Goal: Information Seeking & Learning: Learn about a topic

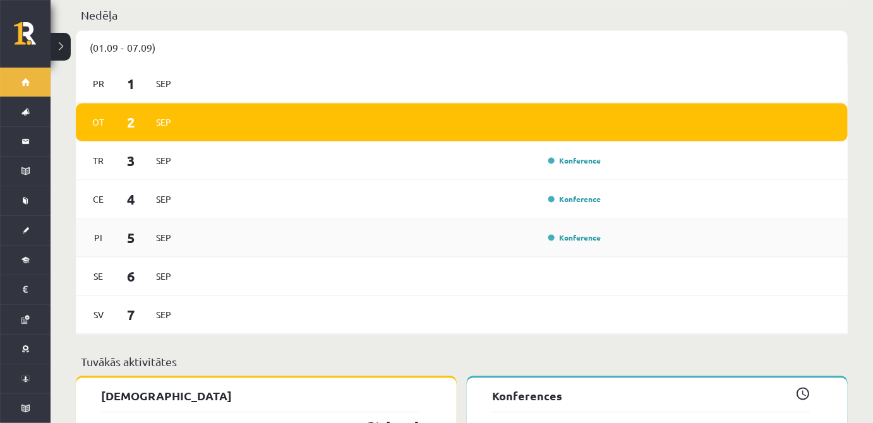
scroll to position [996, 0]
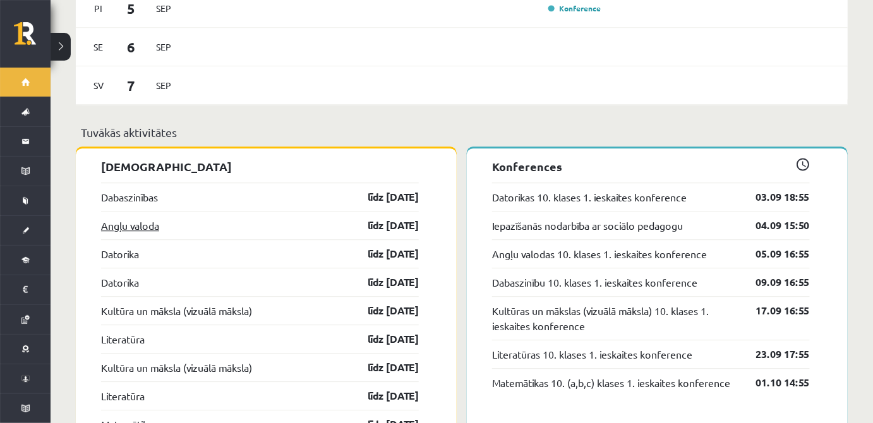
click at [105, 218] on link "Angļu valoda" at bounding box center [130, 225] width 58 height 15
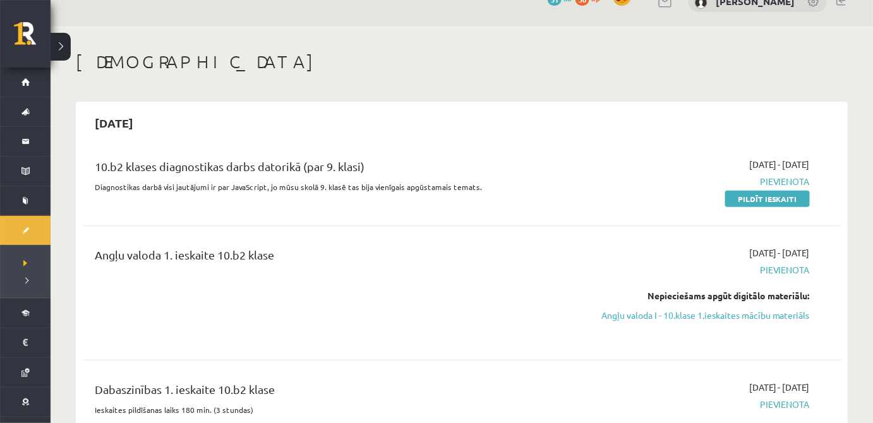
scroll to position [153, 0]
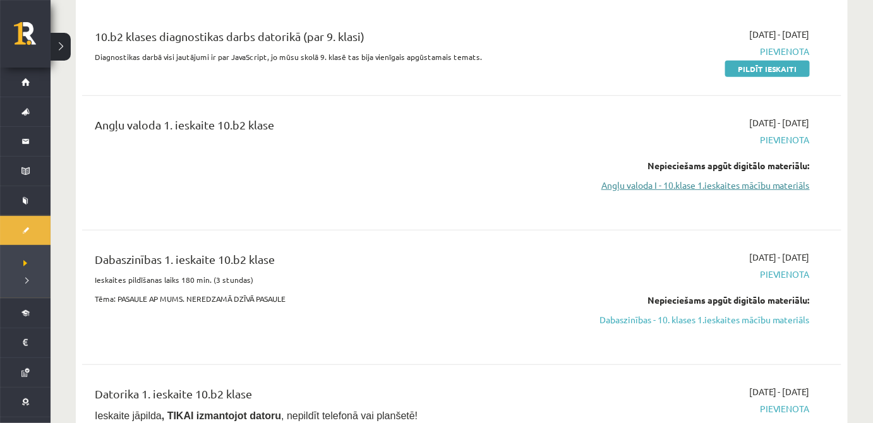
click at [750, 186] on link "Angļu valoda I - 10.klase 1.ieskaites mācību materiāls" at bounding box center [697, 185] width 226 height 13
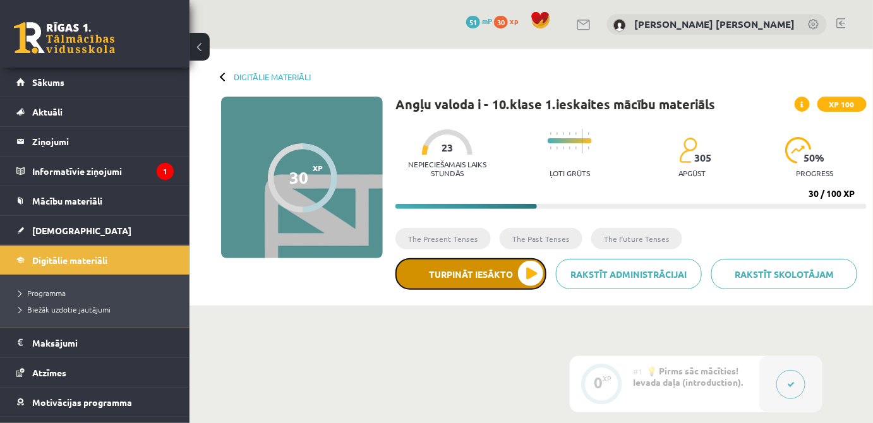
click at [500, 273] on button "Turpināt iesākto" at bounding box center [470, 274] width 151 height 32
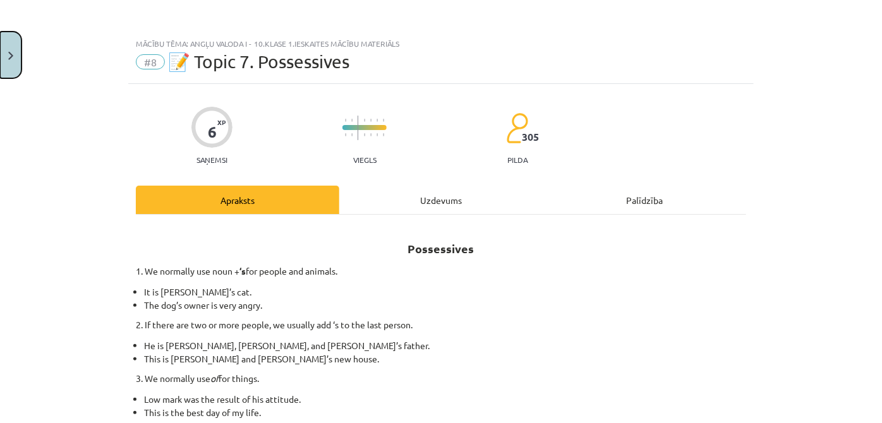
click at [0, 64] on button "Close" at bounding box center [10, 55] width 21 height 47
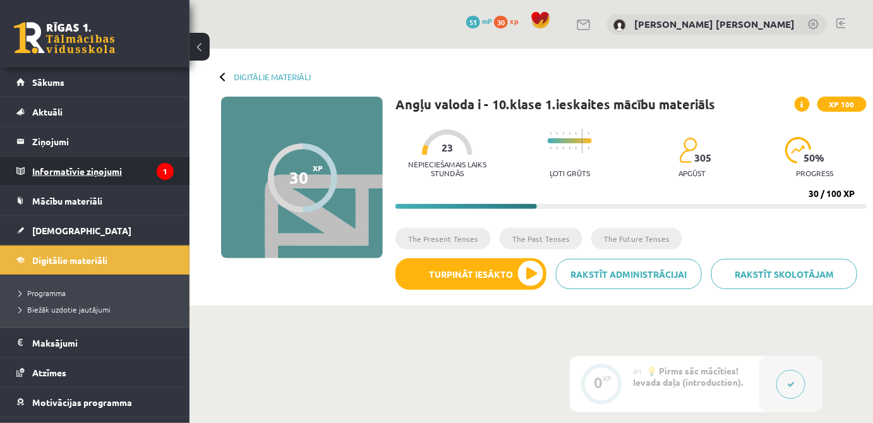
click at [66, 184] on legend "Informatīvie ziņojumi 1" at bounding box center [102, 171] width 141 height 29
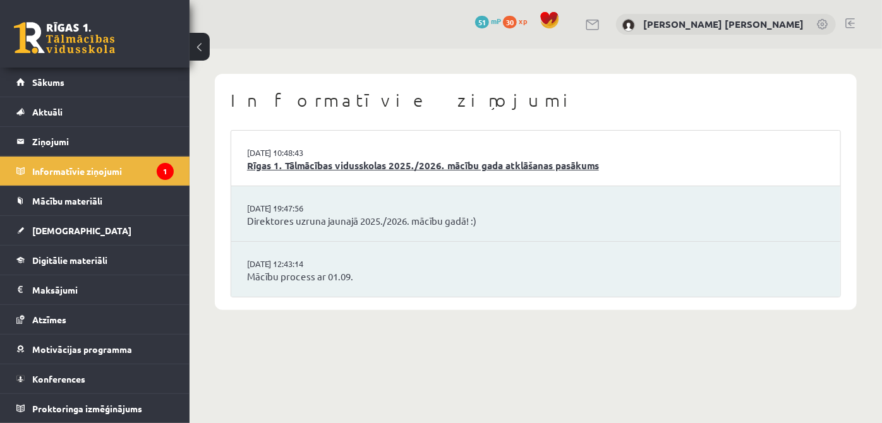
click at [514, 169] on link "Rīgas 1. Tālmācības vidusskolas 2025./2026. mācību gada atklāšanas pasākums" at bounding box center [535, 166] width 577 height 15
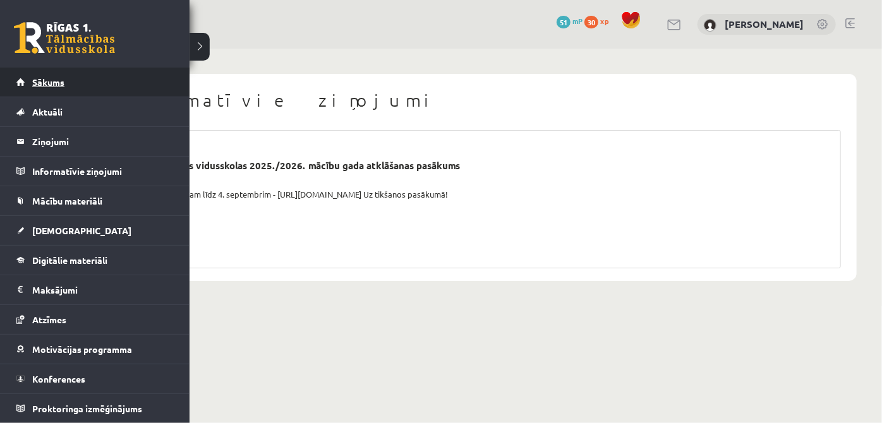
click at [87, 83] on link "Sākums" at bounding box center [94, 82] width 157 height 29
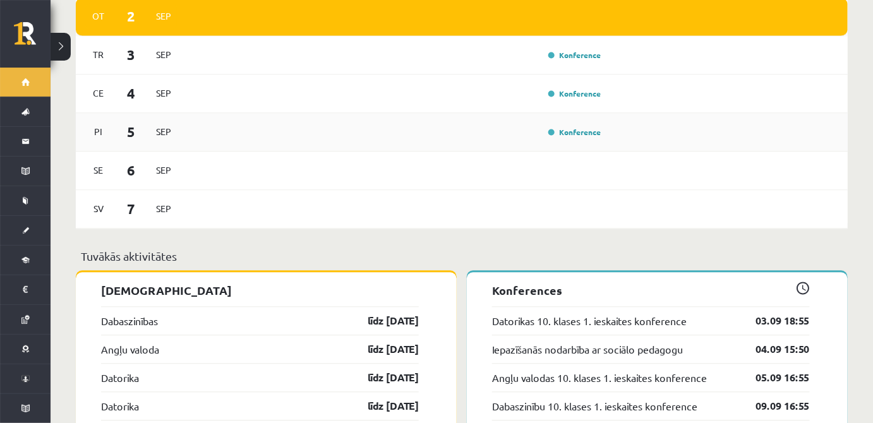
scroll to position [842, 0]
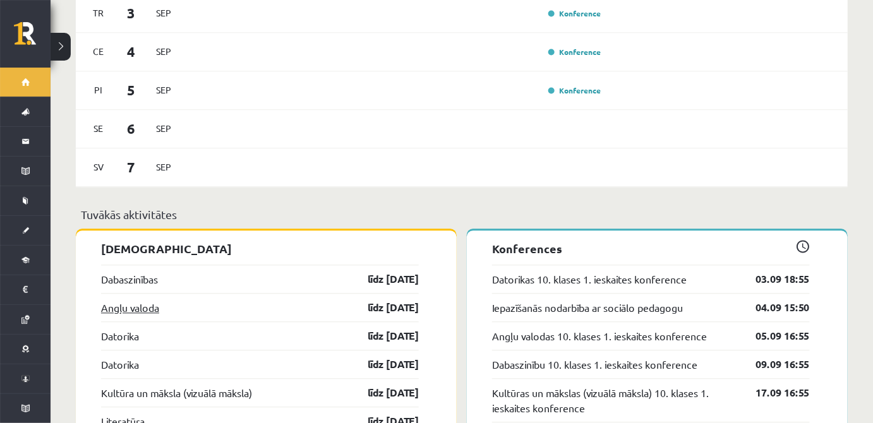
click at [129, 300] on link "Angļu valoda" at bounding box center [130, 307] width 58 height 15
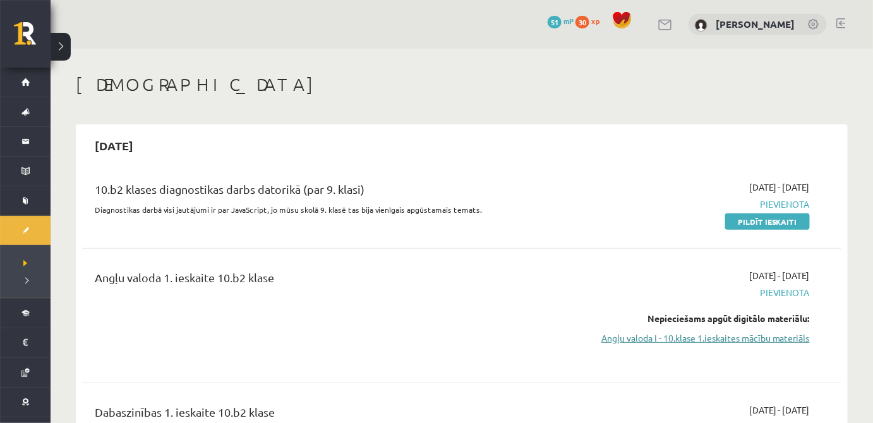
click at [615, 333] on link "Angļu valoda I - 10.klase 1.ieskaites mācību materiāls" at bounding box center [697, 338] width 226 height 13
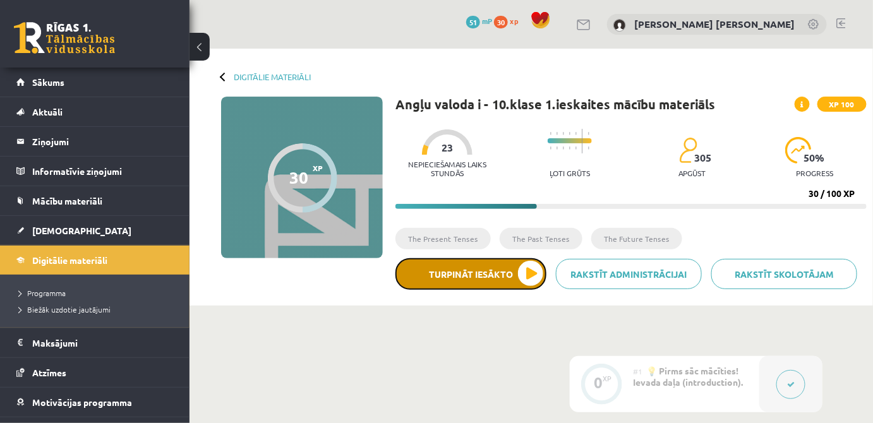
click at [436, 265] on button "Turpināt iesākto" at bounding box center [470, 274] width 151 height 32
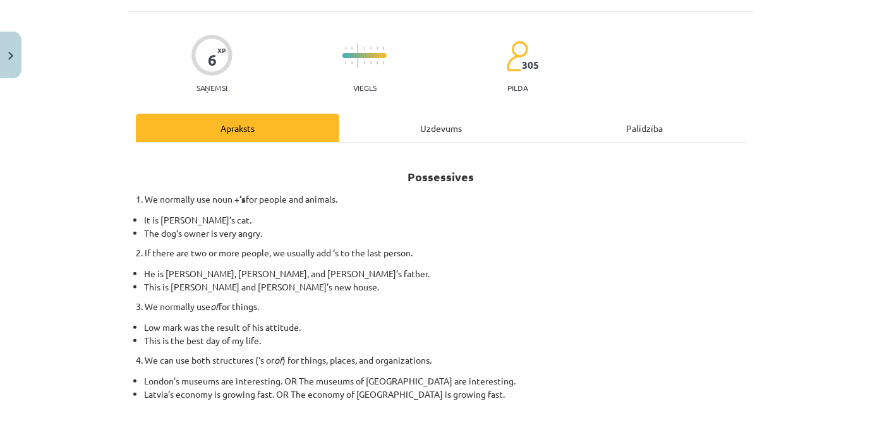
scroll to position [38, 0]
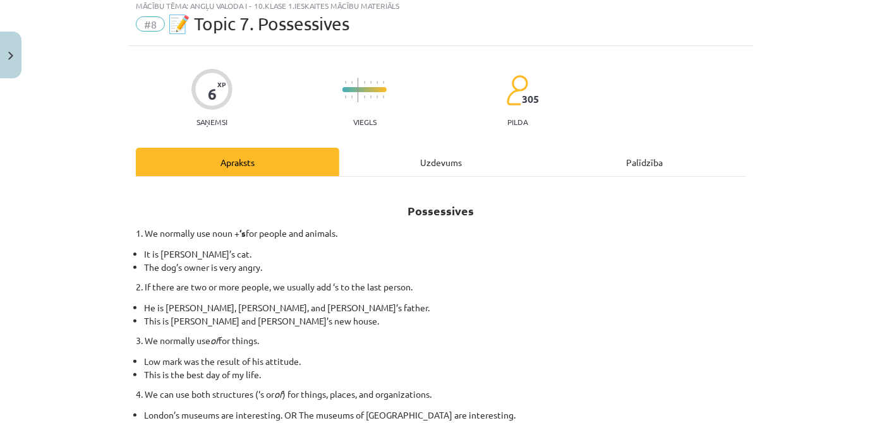
click at [459, 159] on div "Uzdevums" at bounding box center [440, 162] width 203 height 28
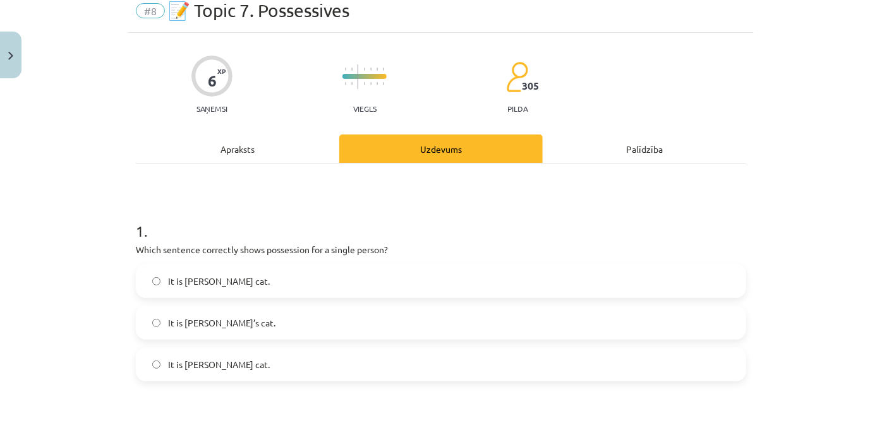
scroll to position [69, 0]
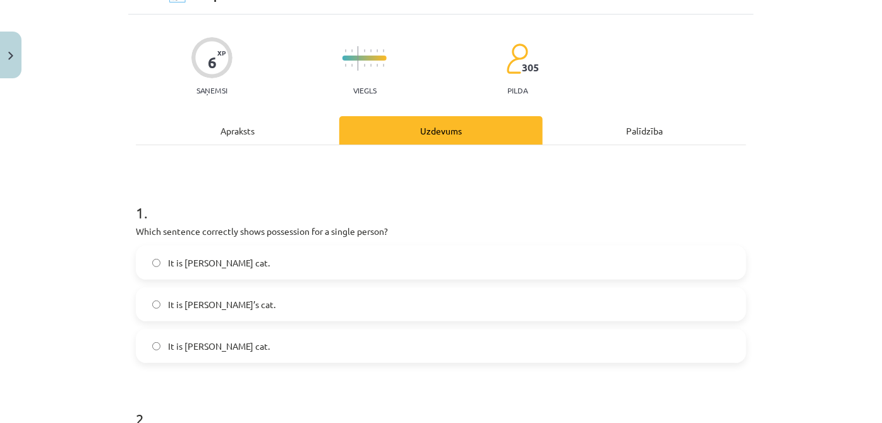
click at [251, 303] on label "It is [PERSON_NAME]’s cat." at bounding box center [441, 305] width 608 height 32
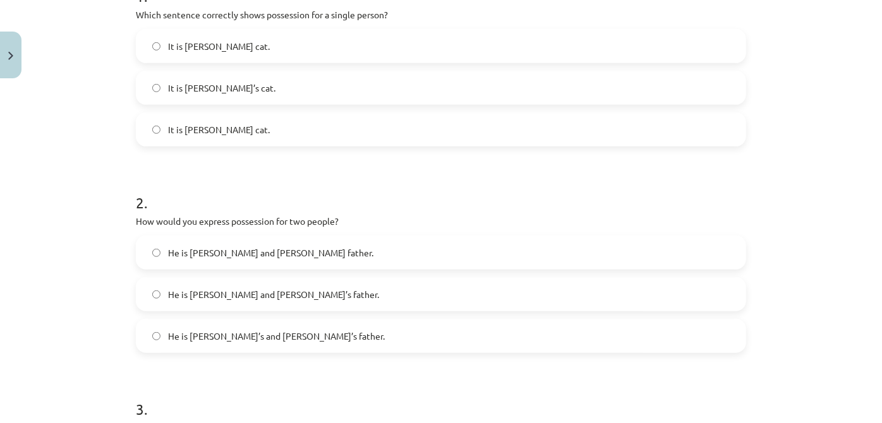
scroll to position [299, 0]
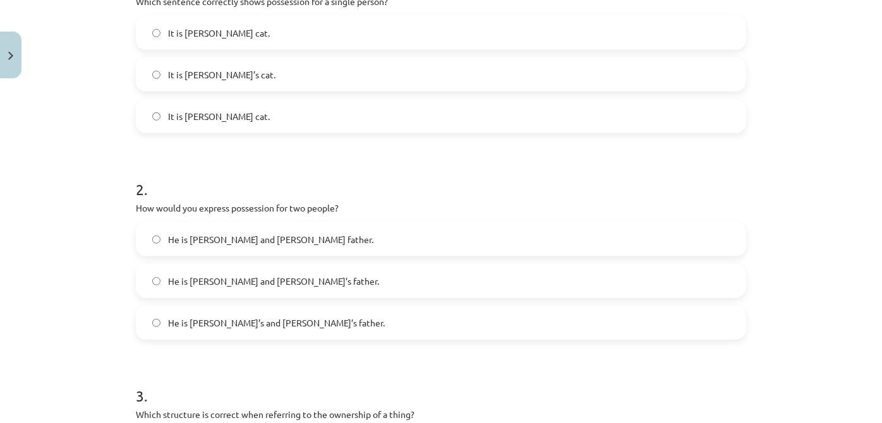
click at [305, 280] on label "He is [PERSON_NAME] and [PERSON_NAME]’s father." at bounding box center [441, 281] width 608 height 32
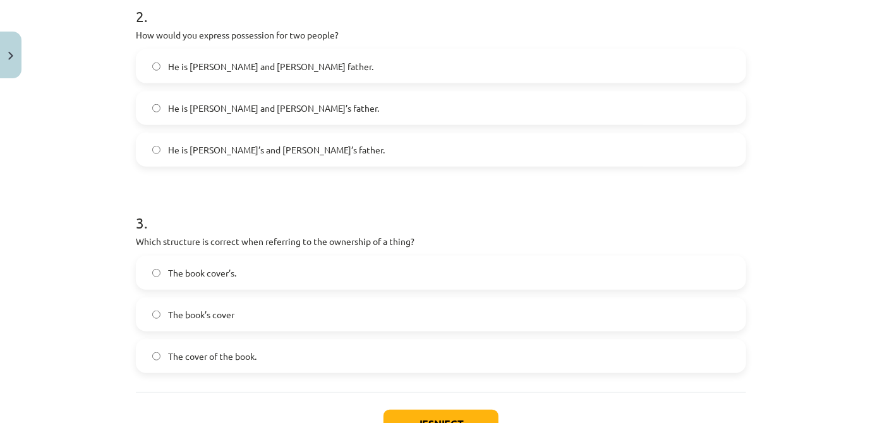
scroll to position [491, 0]
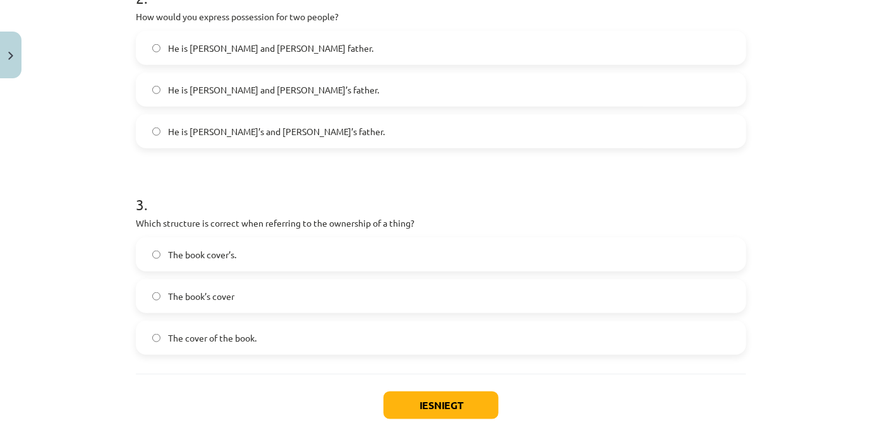
click at [246, 342] on span "The cover of the book." at bounding box center [212, 338] width 88 height 13
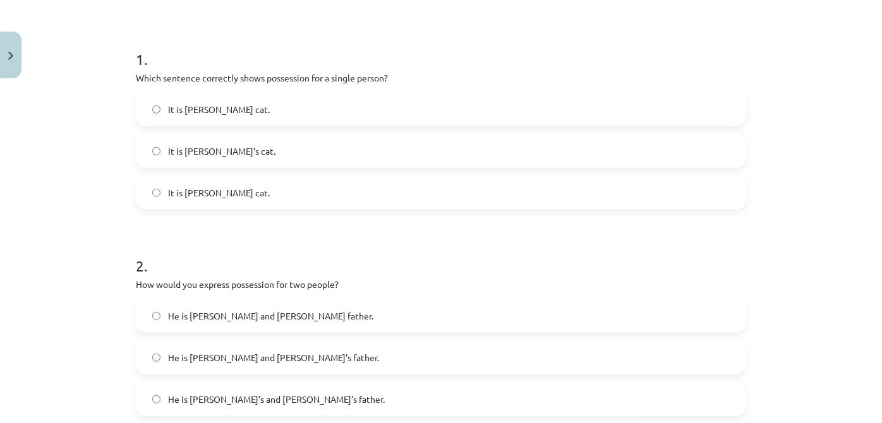
scroll to position [32, 0]
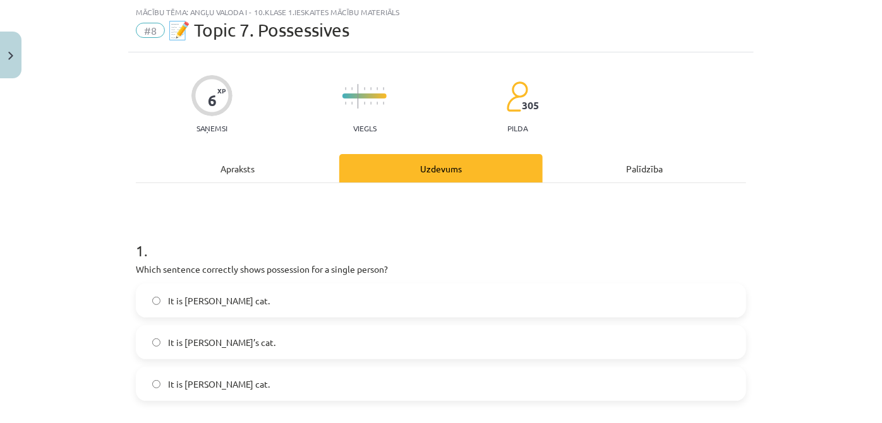
click at [269, 172] on div "Apraksts" at bounding box center [237, 168] width 203 height 28
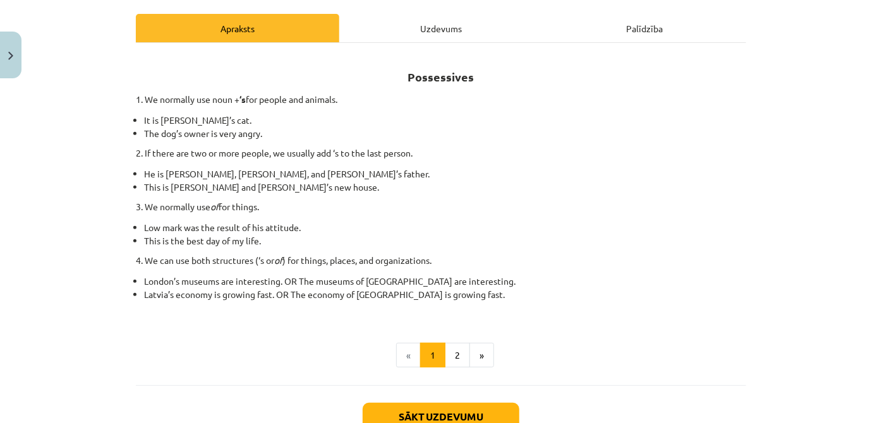
scroll to position [184, 0]
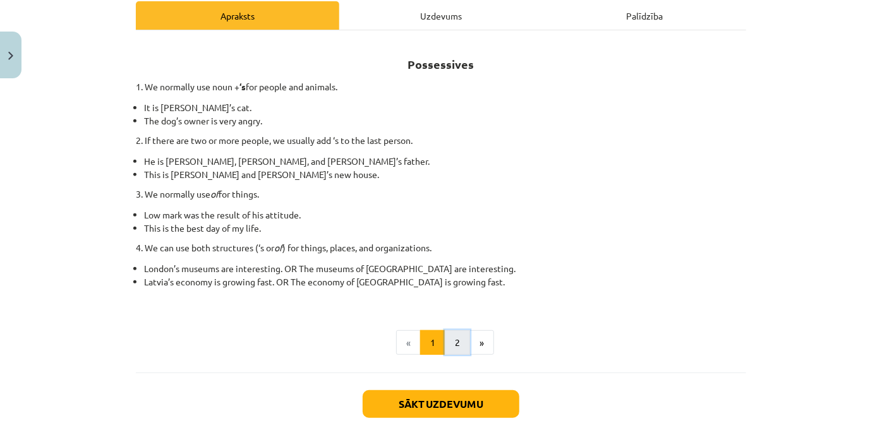
click at [458, 340] on button "2" at bounding box center [457, 342] width 25 height 25
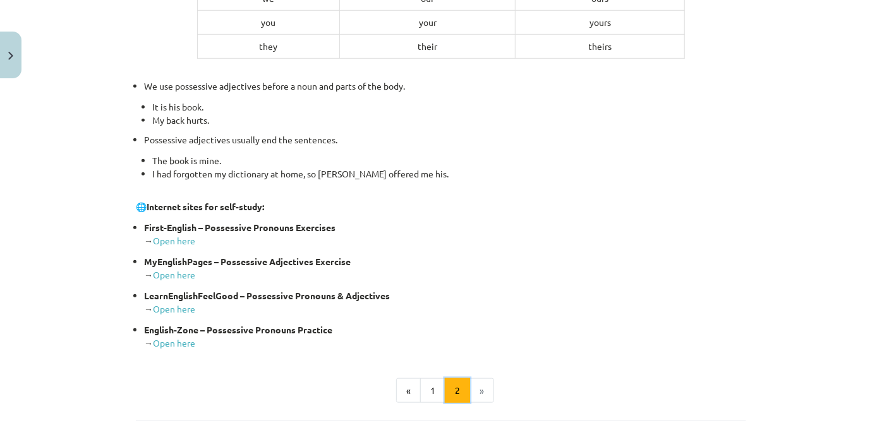
scroll to position [455, 0]
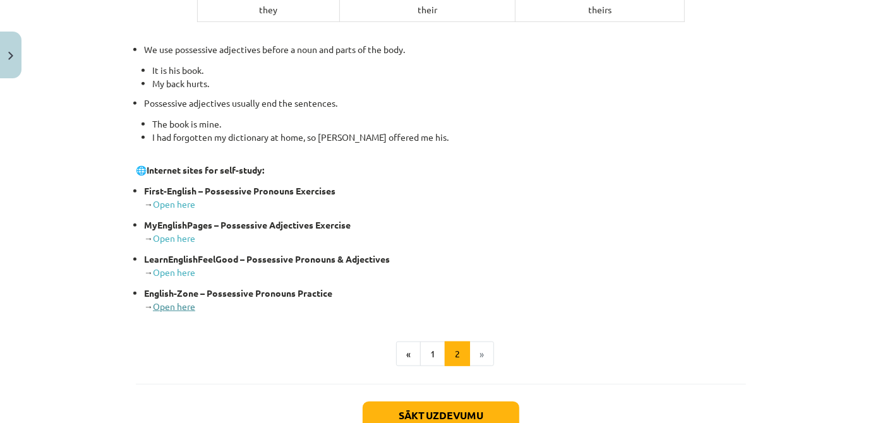
click at [178, 304] on link "Open here" at bounding box center [174, 306] width 42 height 11
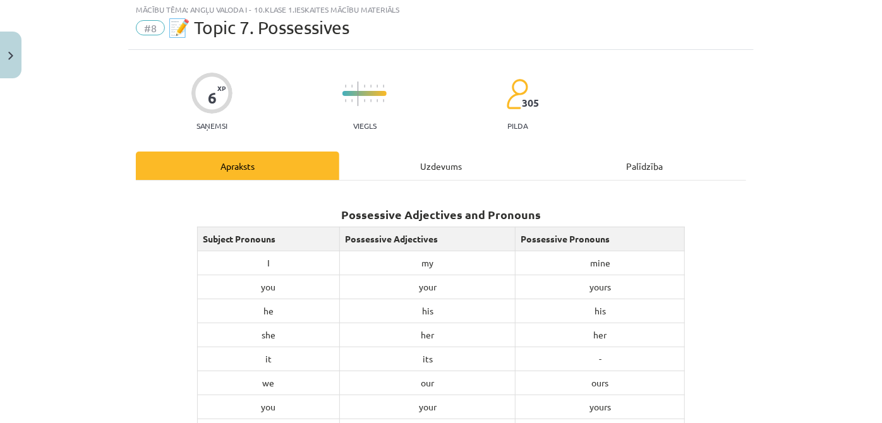
click at [400, 173] on div "Uzdevums" at bounding box center [440, 166] width 203 height 28
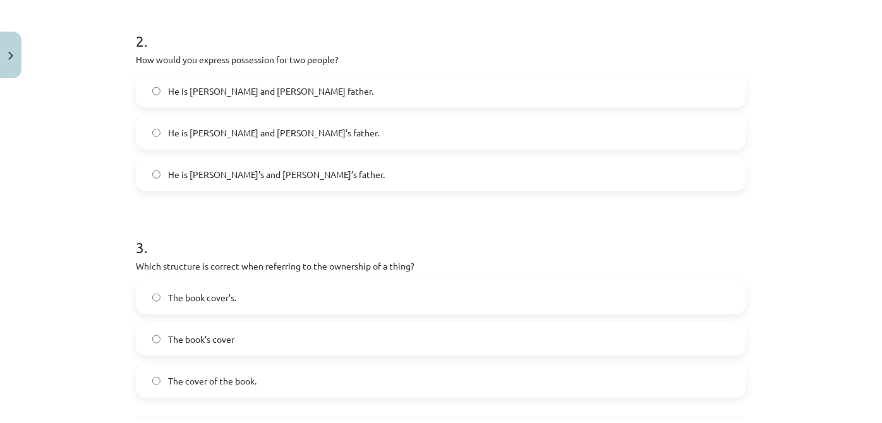
scroll to position [567, 0]
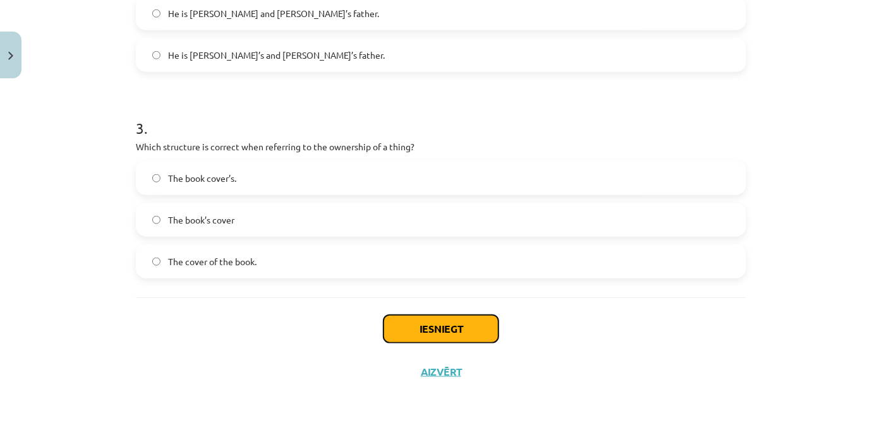
click at [441, 330] on button "Iesniegt" at bounding box center [440, 329] width 115 height 28
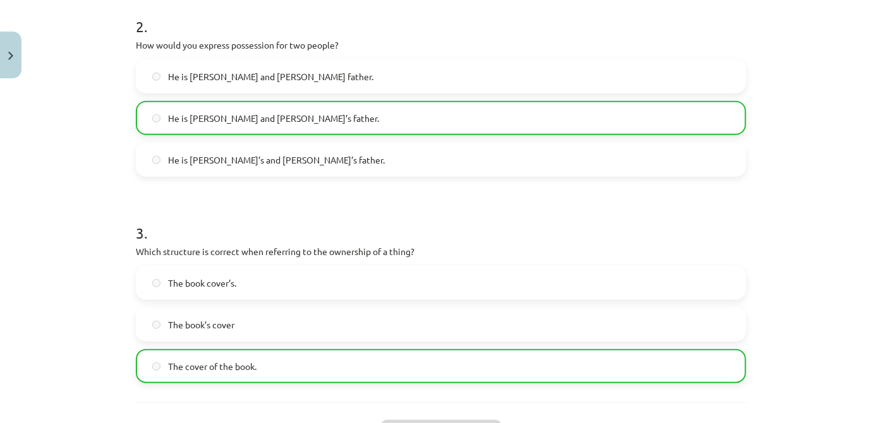
scroll to position [608, 0]
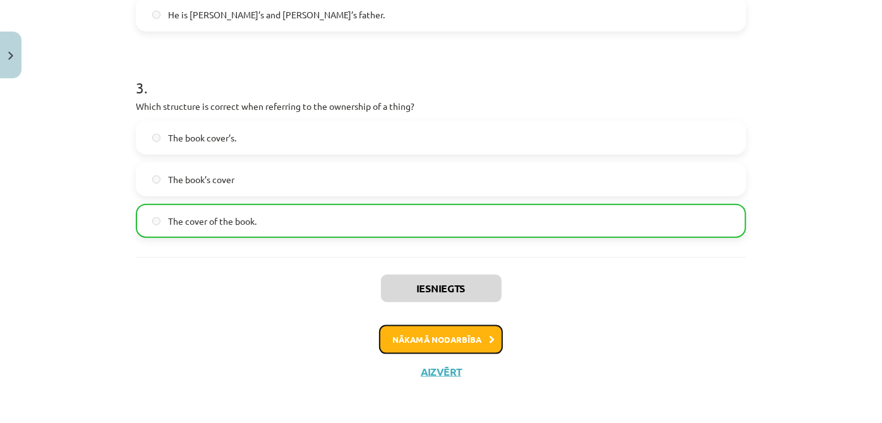
click at [416, 334] on button "Nākamā nodarbība" at bounding box center [441, 339] width 124 height 29
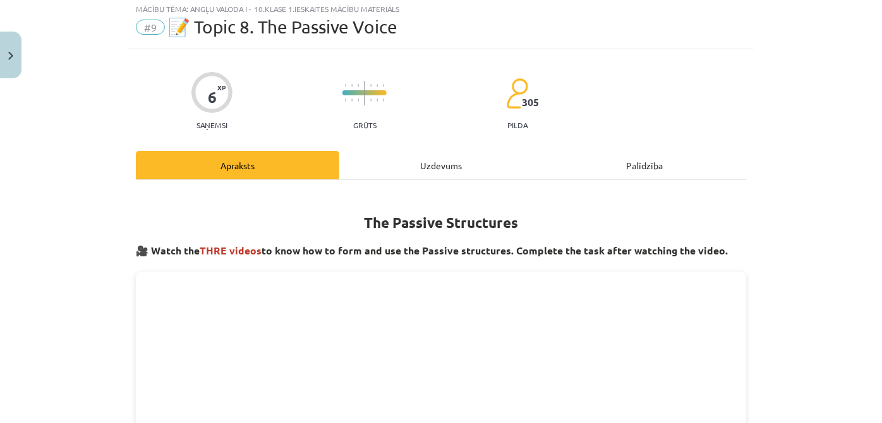
scroll to position [32, 0]
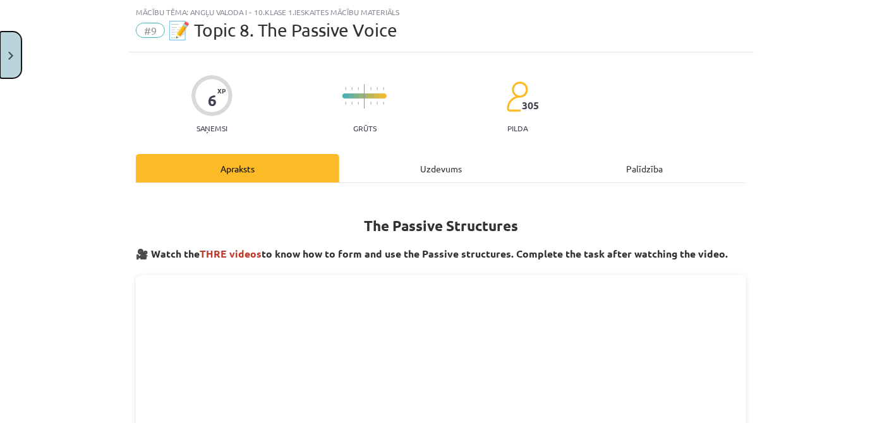
click at [5, 64] on button "Close" at bounding box center [10, 55] width 21 height 47
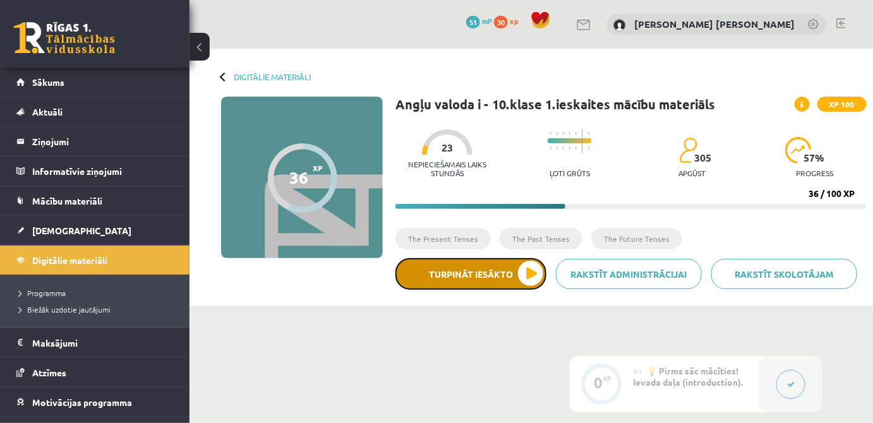
click at [466, 264] on button "Turpināt iesākto" at bounding box center [470, 274] width 151 height 32
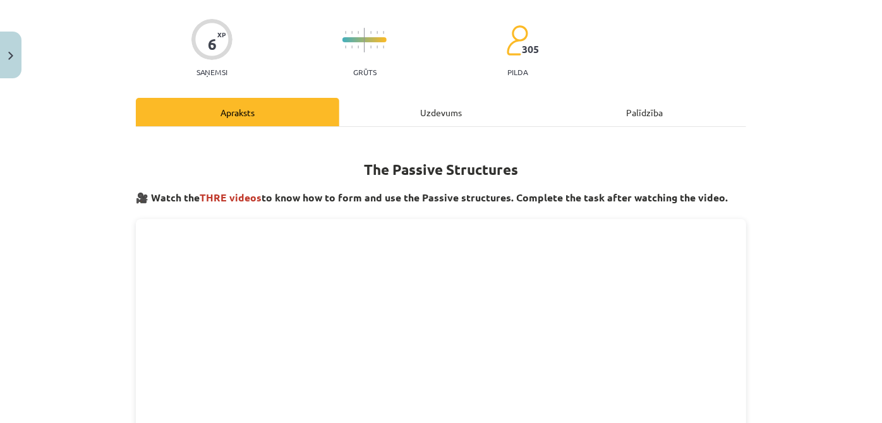
scroll to position [76, 0]
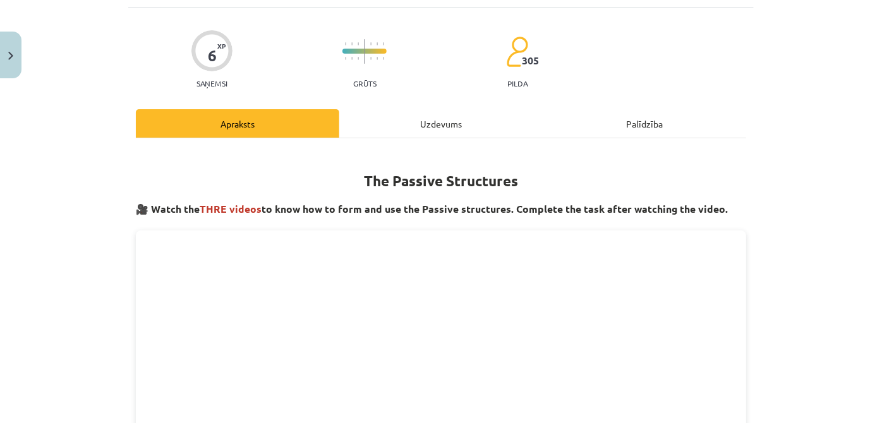
click at [408, 112] on div "Uzdevums" at bounding box center [440, 123] width 203 height 28
click at [425, 120] on div "Uzdevums" at bounding box center [440, 123] width 203 height 28
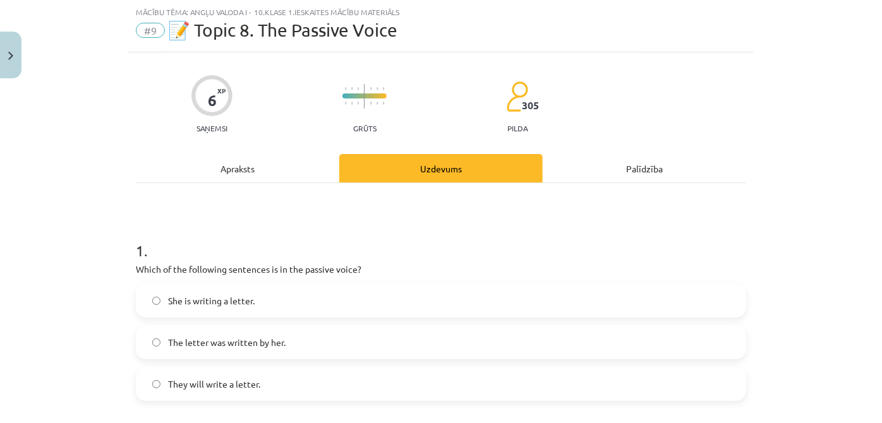
scroll to position [108, 0]
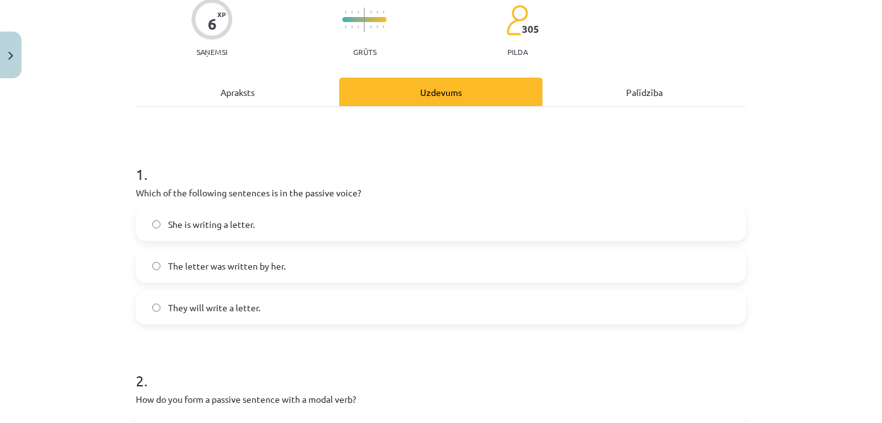
click at [227, 272] on label "The letter was written by her." at bounding box center [441, 266] width 608 height 32
click at [256, 101] on div "Apraksts" at bounding box center [237, 92] width 203 height 28
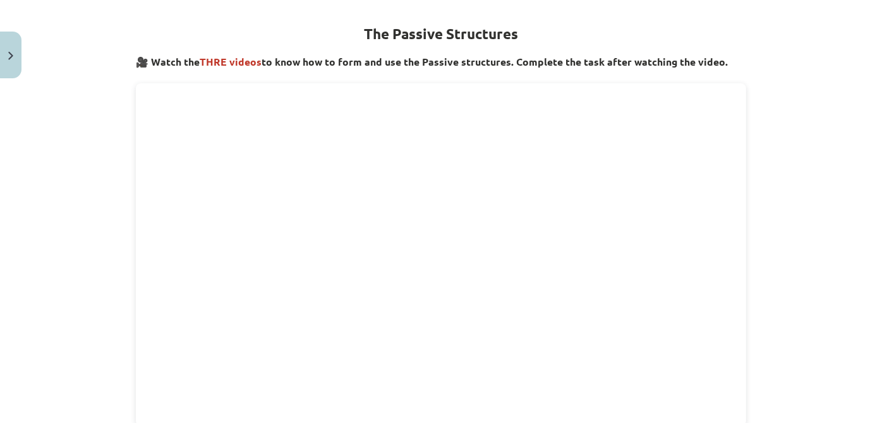
scroll to position [184, 0]
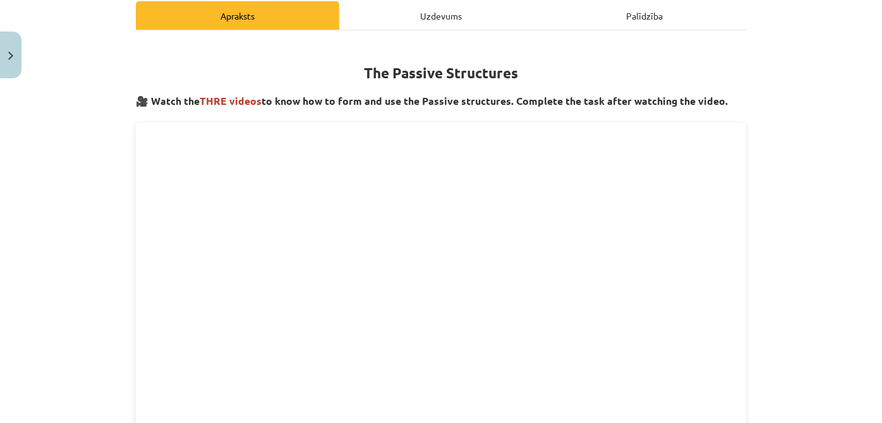
click at [468, 21] on div "Uzdevums" at bounding box center [440, 15] width 203 height 28
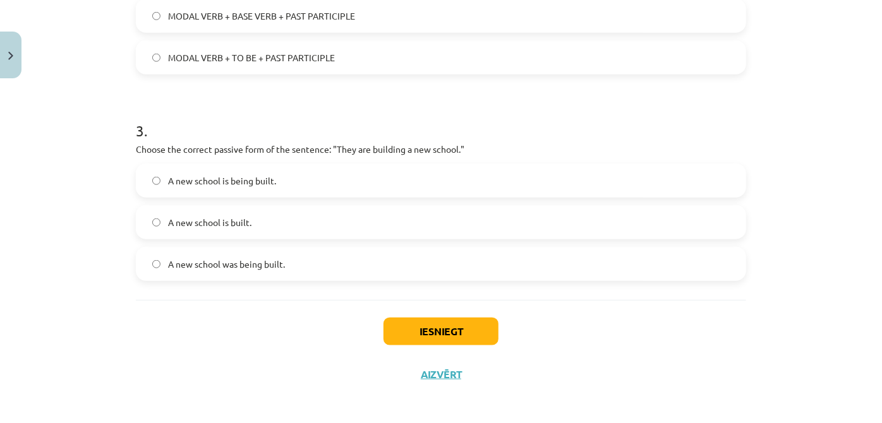
scroll to position [568, 0]
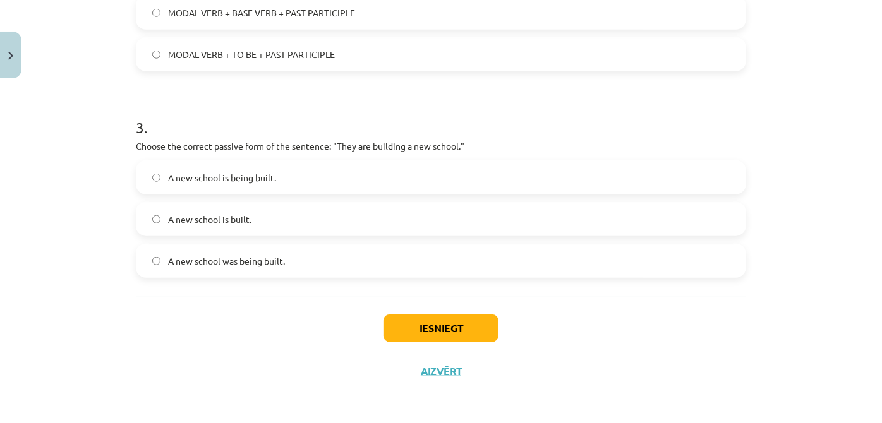
click at [440, 188] on label "A new school is being built." at bounding box center [441, 178] width 608 height 32
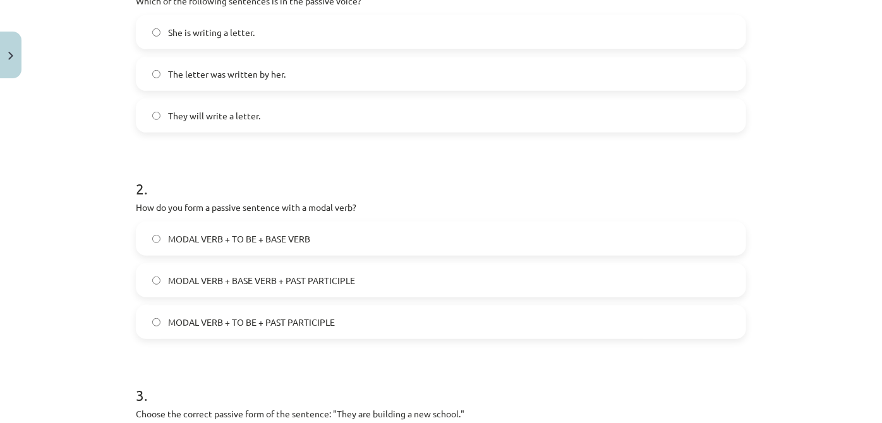
scroll to position [339, 0]
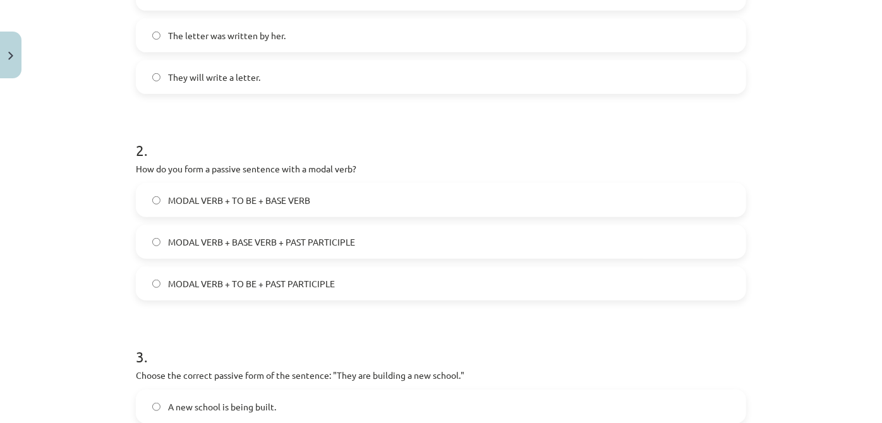
click at [353, 286] on label "MODAL VERB + TO BE + PAST PARTICIPLE" at bounding box center [441, 284] width 608 height 32
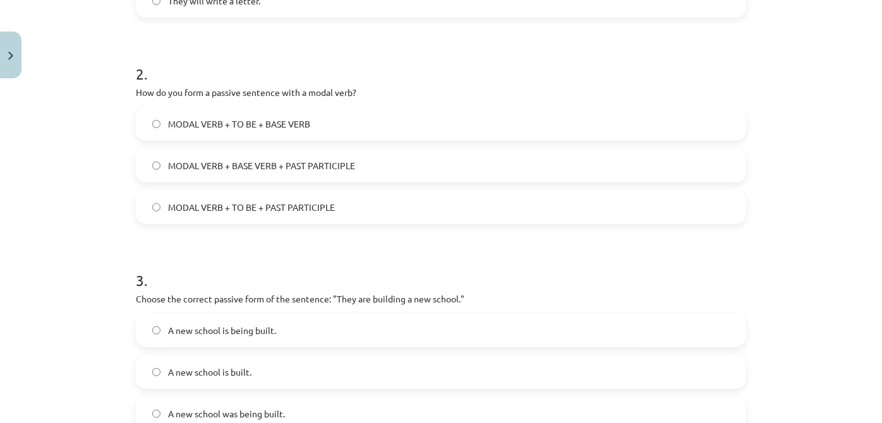
scroll to position [568, 0]
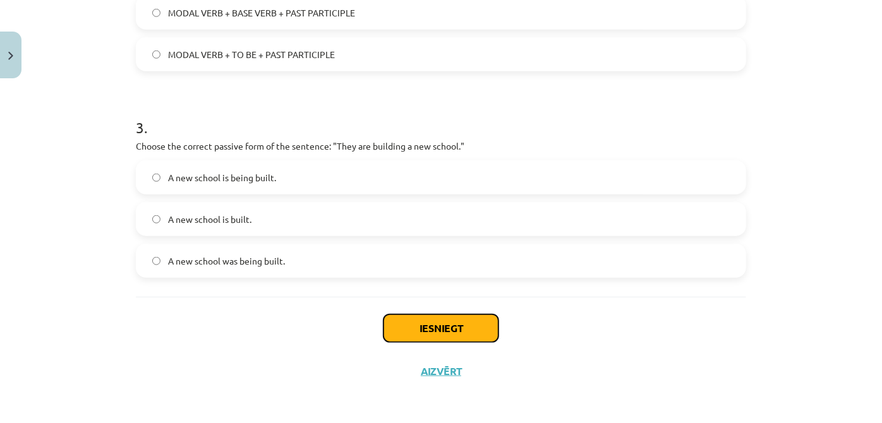
click at [458, 330] on button "Iesniegt" at bounding box center [440, 329] width 115 height 28
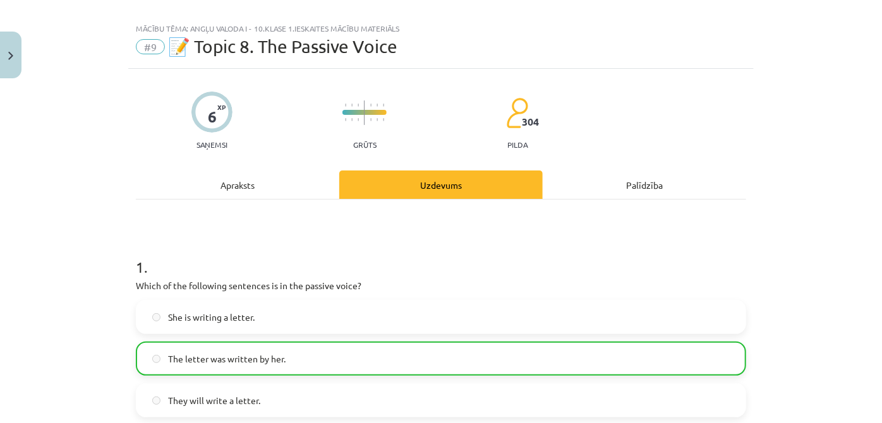
scroll to position [0, 0]
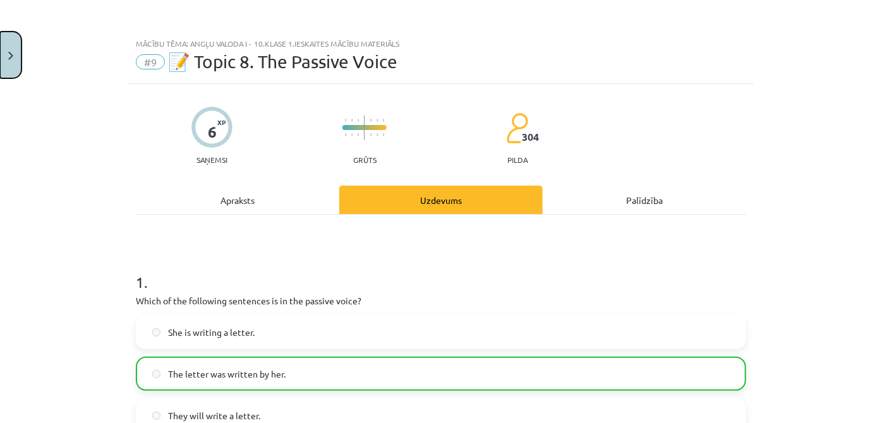
click at [0, 54] on button "Close" at bounding box center [10, 55] width 21 height 47
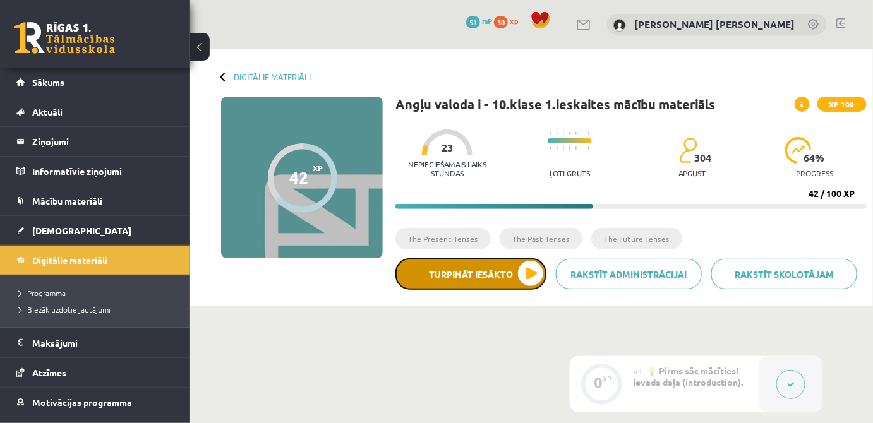
click at [482, 273] on button "Turpināt iesākto" at bounding box center [470, 274] width 151 height 32
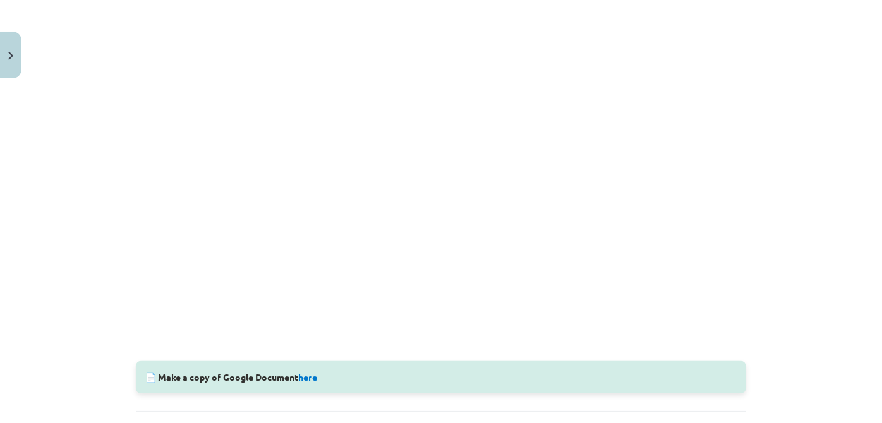
scroll to position [124, 0]
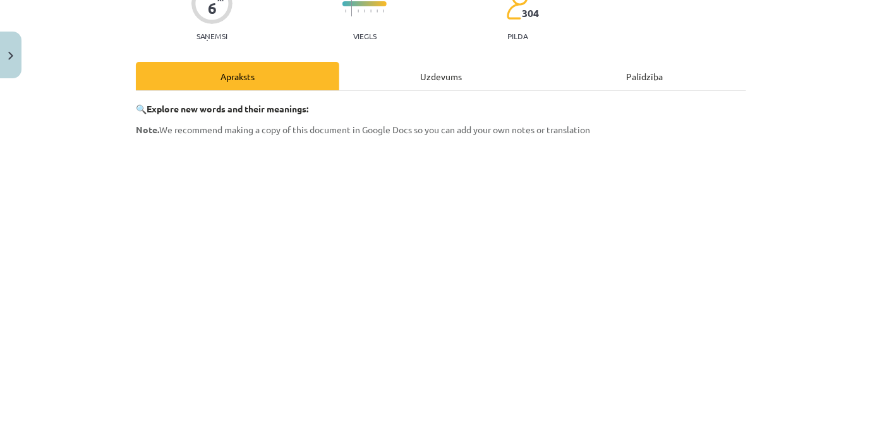
click at [387, 75] on div "Uzdevums" at bounding box center [440, 76] width 203 height 28
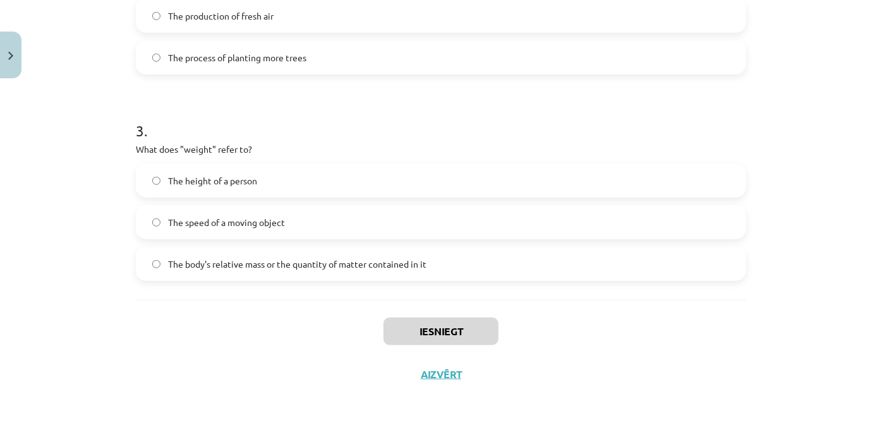
scroll to position [568, 0]
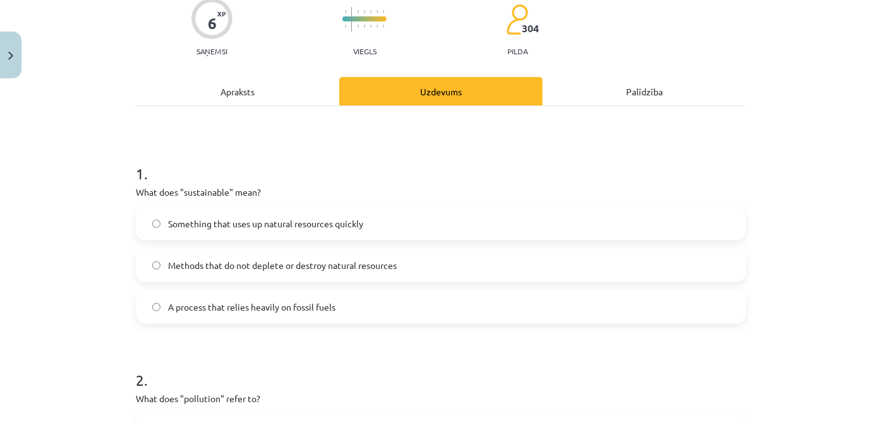
click at [208, 92] on div "Apraksts" at bounding box center [237, 91] width 203 height 28
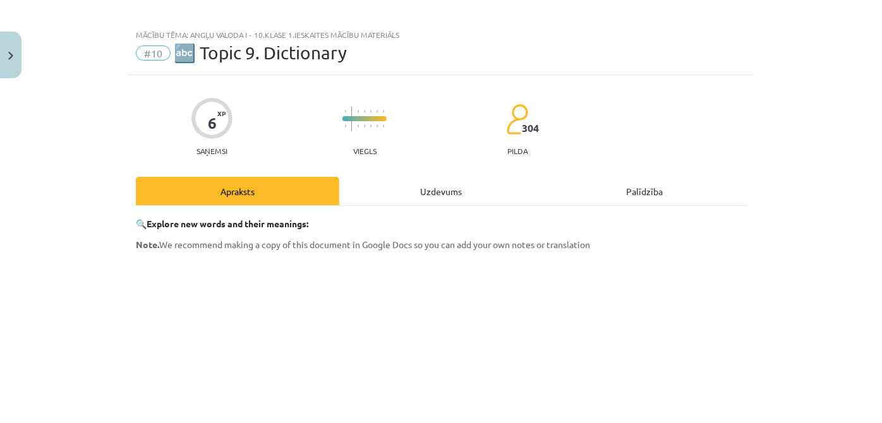
scroll to position [124, 0]
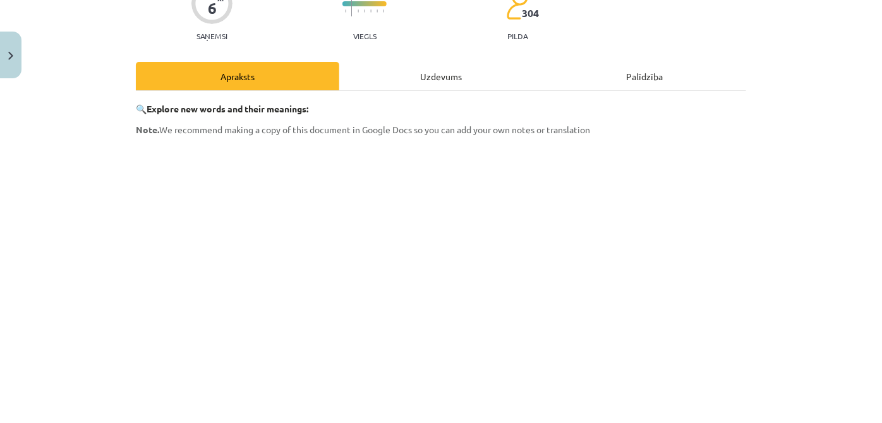
click at [451, 77] on div "Uzdevums" at bounding box center [440, 76] width 203 height 28
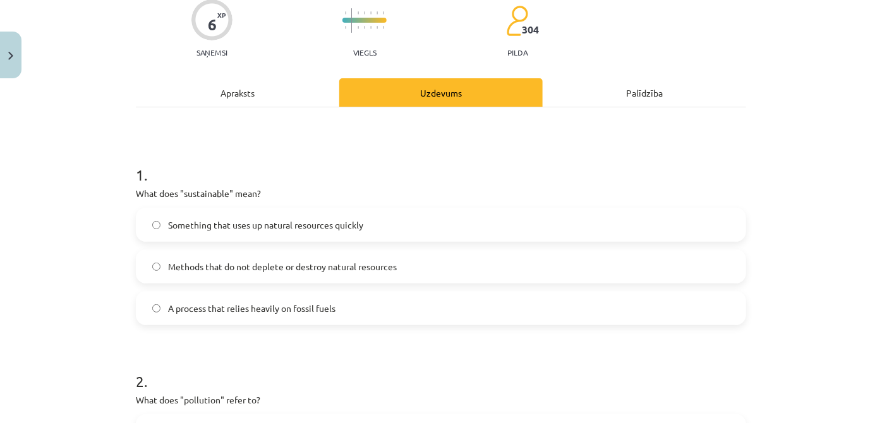
scroll to position [108, 0]
click at [215, 88] on div "Apraksts" at bounding box center [237, 92] width 203 height 28
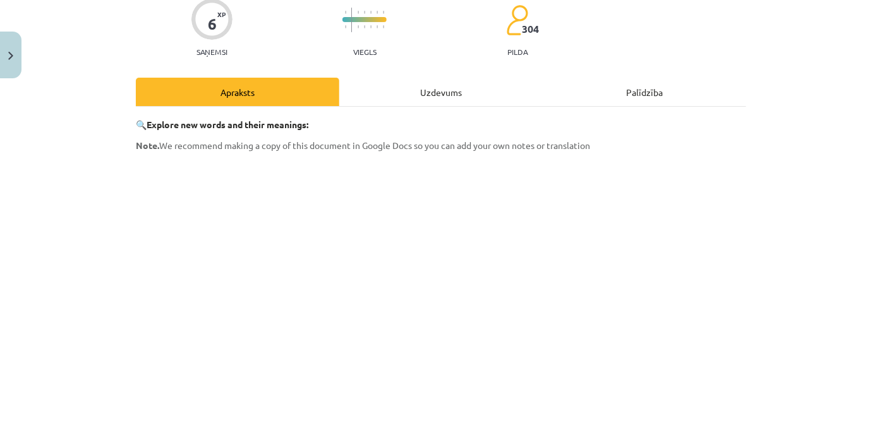
scroll to position [32, 0]
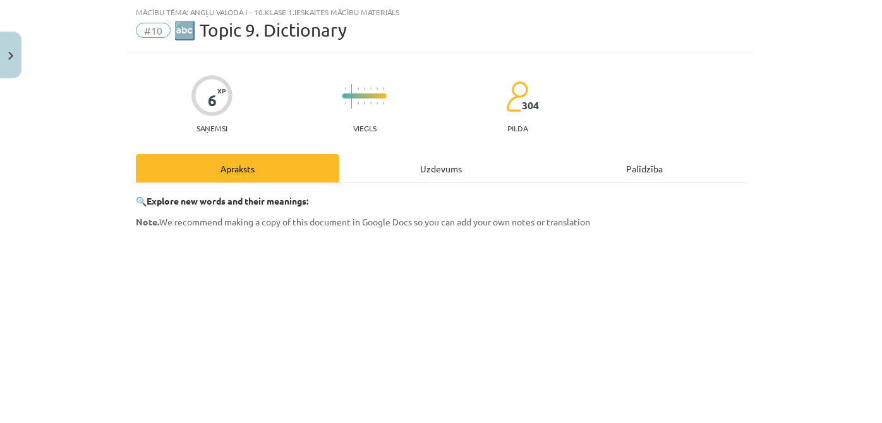
click at [436, 167] on div "Uzdevums" at bounding box center [440, 168] width 203 height 28
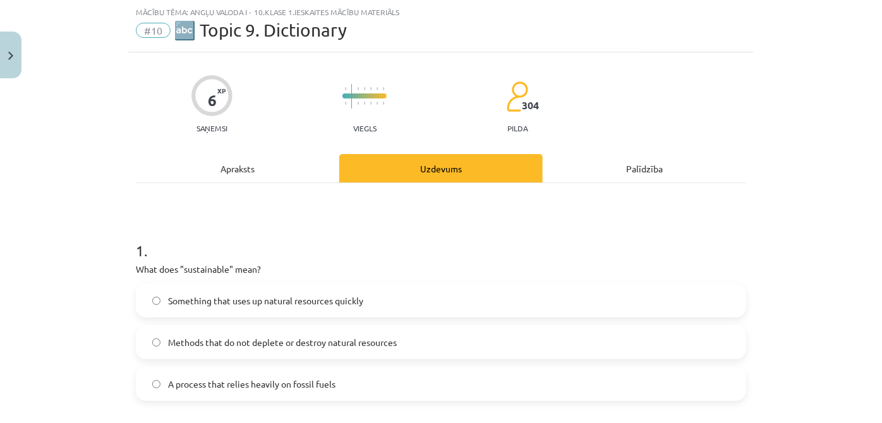
click at [301, 169] on div "Apraksts" at bounding box center [237, 168] width 203 height 28
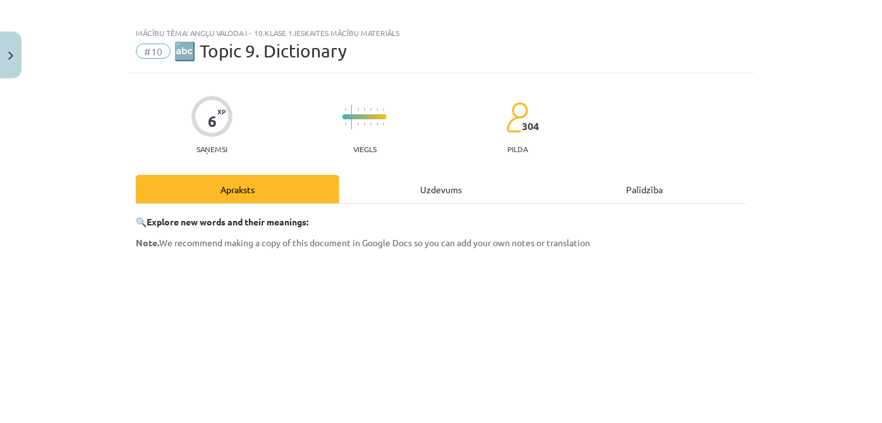
scroll to position [0, 0]
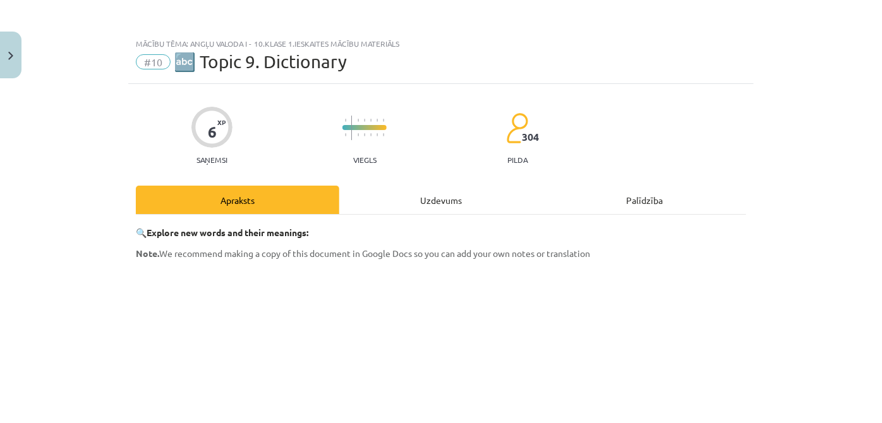
click at [438, 203] on div "Uzdevums" at bounding box center [440, 200] width 203 height 28
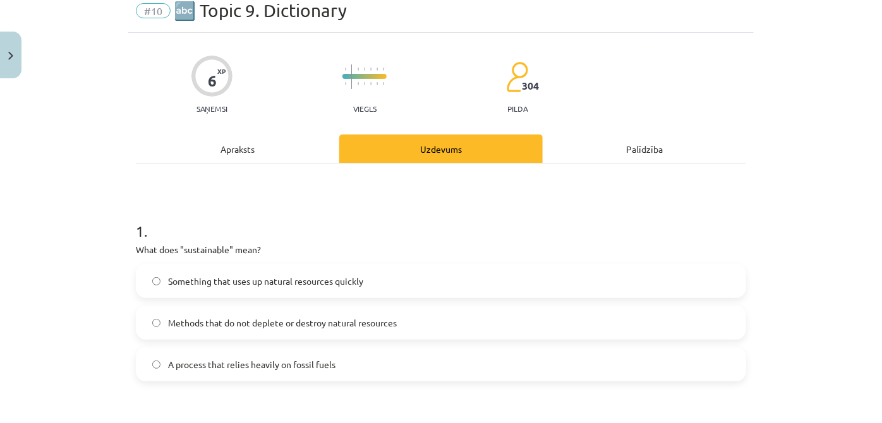
scroll to position [147, 0]
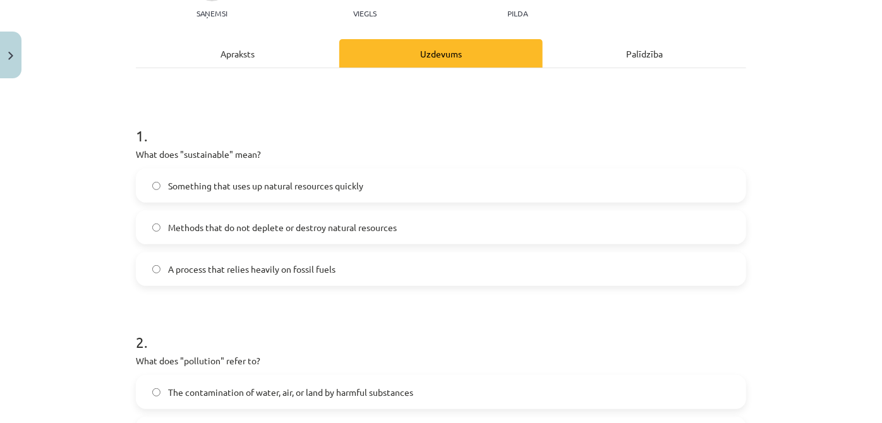
click at [383, 227] on span "Methods that do not deplete or destroy natural resources" at bounding box center [282, 227] width 229 height 13
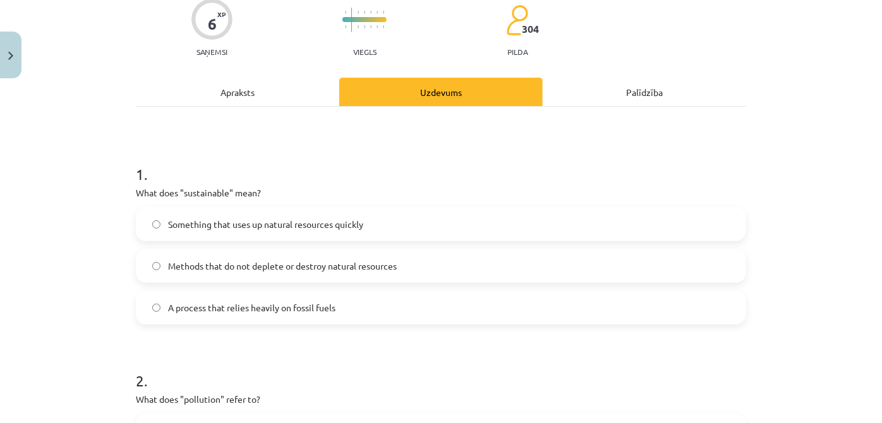
click at [299, 87] on div "Apraksts" at bounding box center [237, 92] width 203 height 28
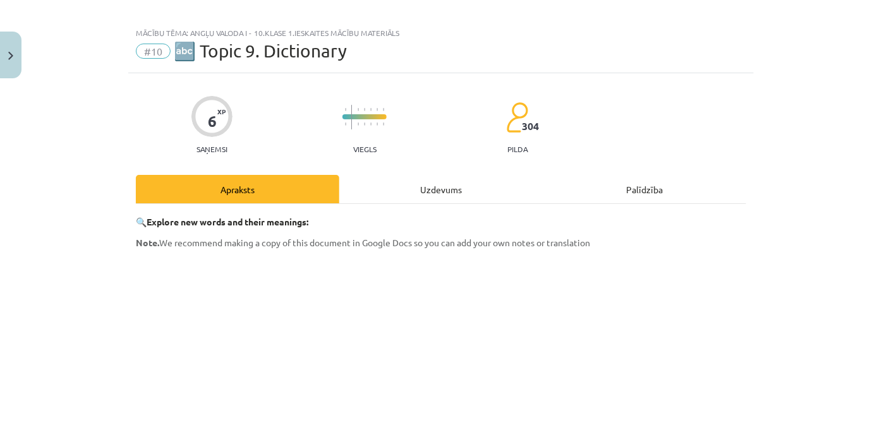
scroll to position [0, 0]
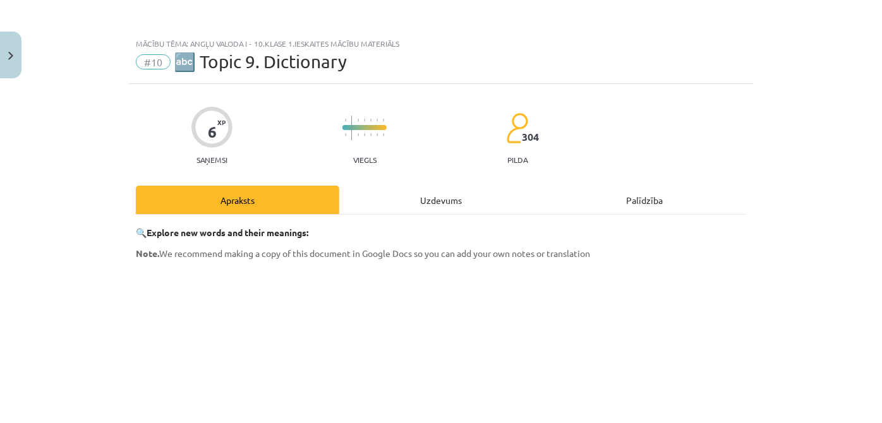
click at [486, 193] on div "Uzdevums" at bounding box center [440, 200] width 203 height 28
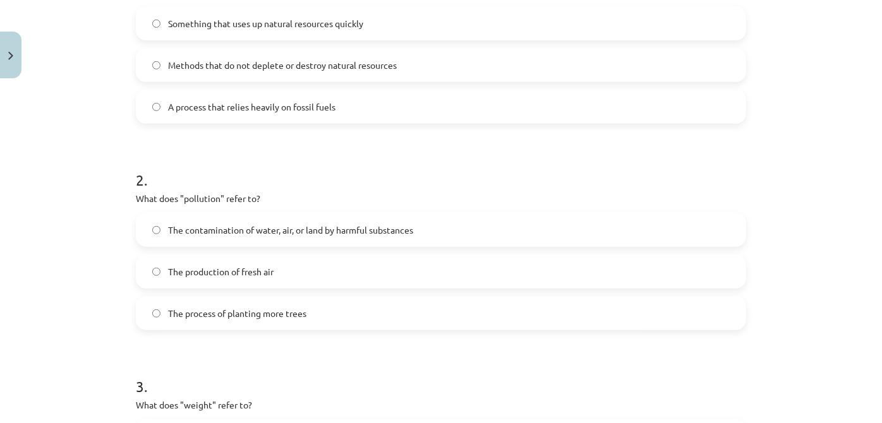
scroll to position [338, 0]
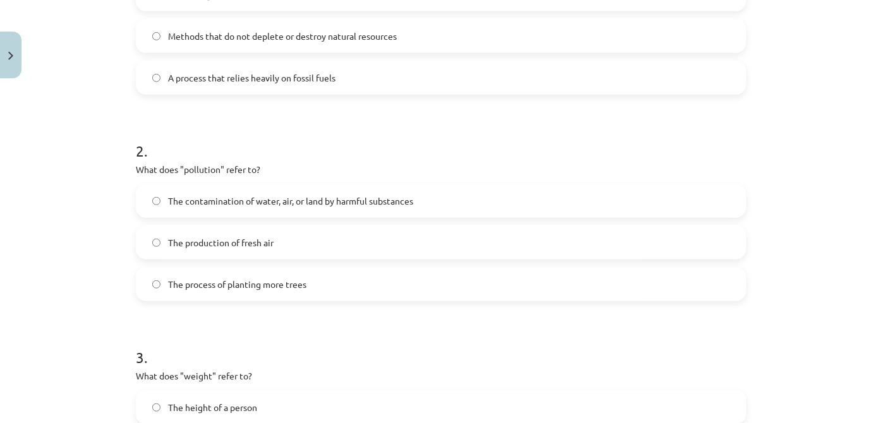
click at [385, 202] on span "The contamination of water, air, or land by harmful substances" at bounding box center [290, 201] width 245 height 13
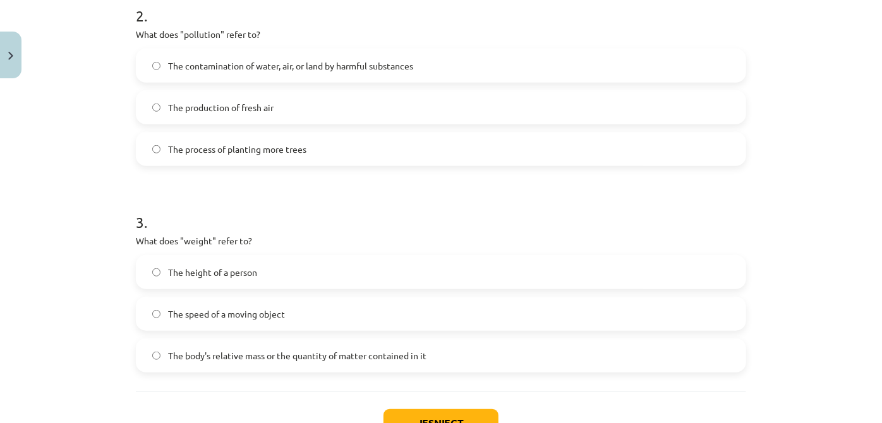
scroll to position [491, 0]
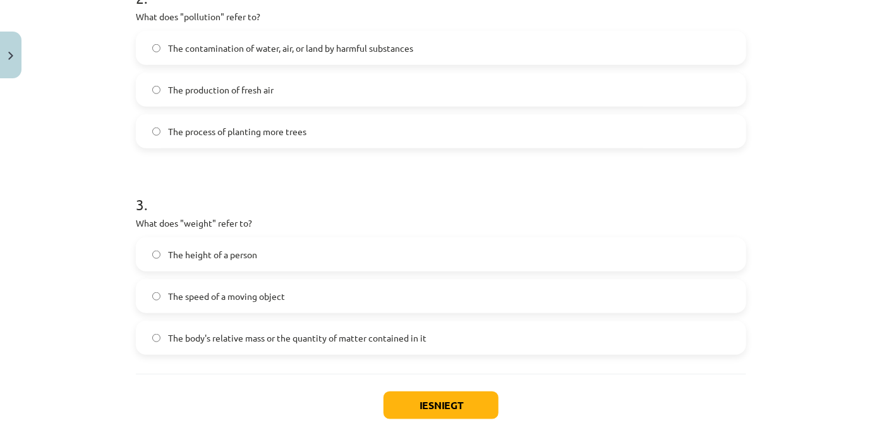
click at [356, 338] on span "The body's relative mass or the quantity of matter contained in it" at bounding box center [297, 338] width 258 height 13
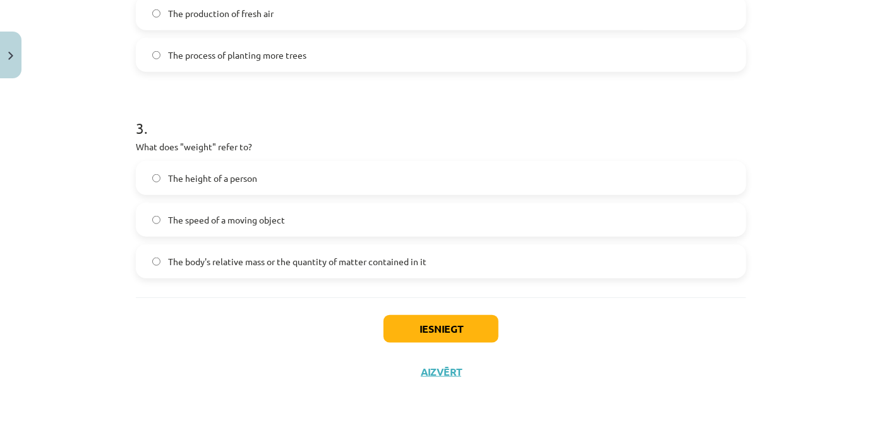
scroll to position [568, 0]
click at [419, 336] on button "Iesniegt" at bounding box center [440, 329] width 115 height 28
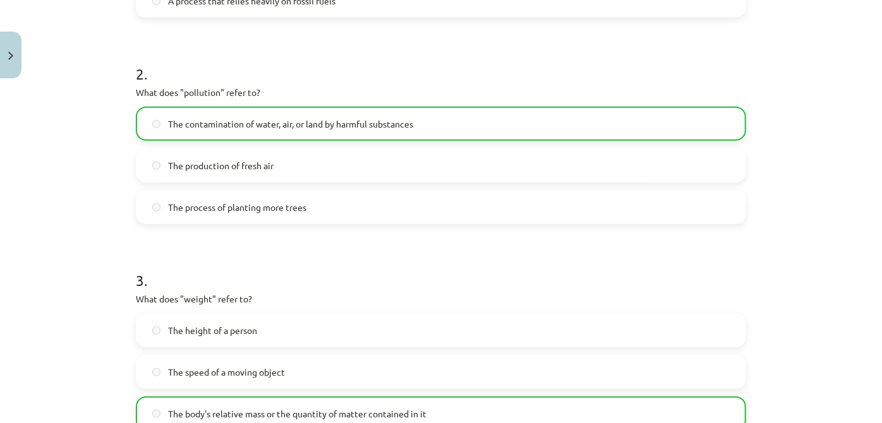
scroll to position [606, 0]
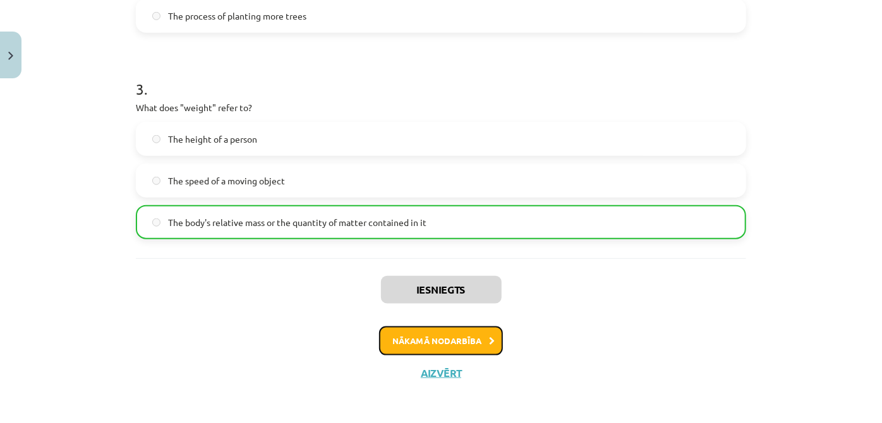
click at [431, 341] on button "Nākamā nodarbība" at bounding box center [441, 341] width 124 height 29
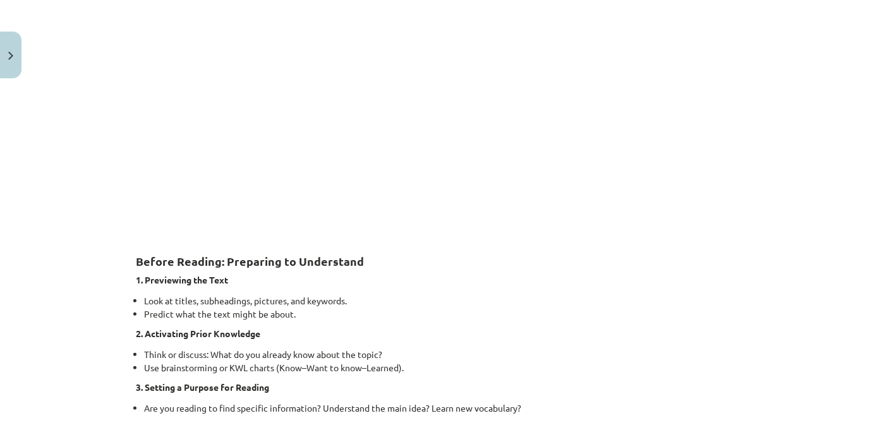
scroll to position [147, 0]
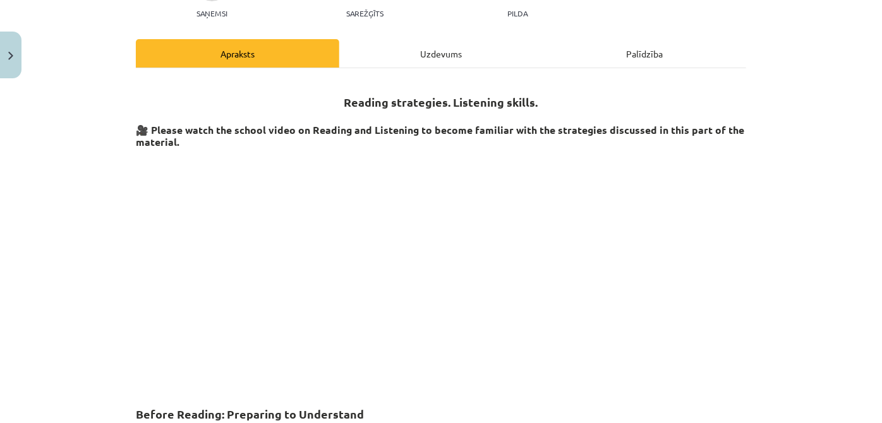
click at [461, 54] on div "Uzdevums" at bounding box center [440, 53] width 203 height 28
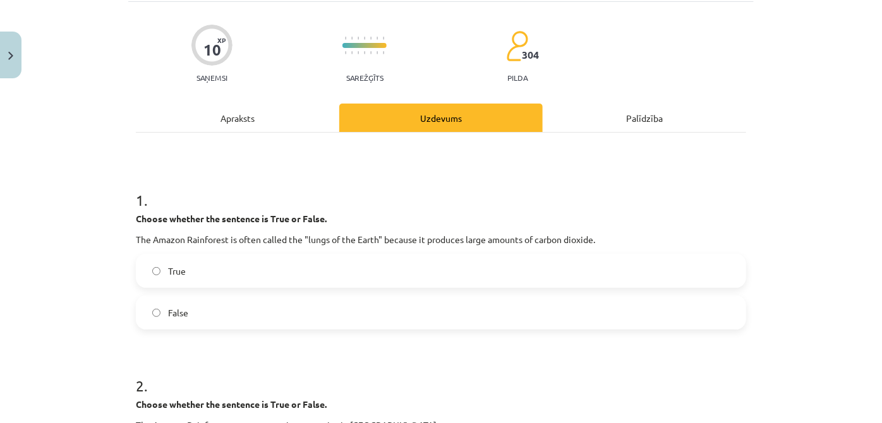
scroll to position [0, 0]
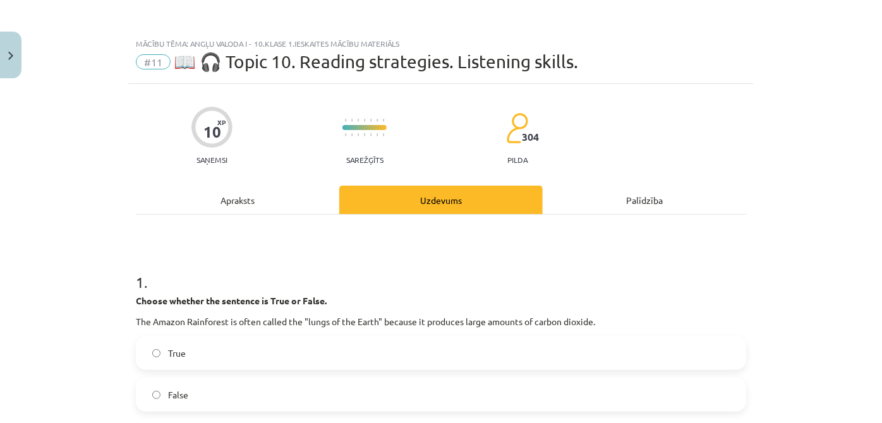
click at [280, 205] on div "Apraksts" at bounding box center [237, 200] width 203 height 28
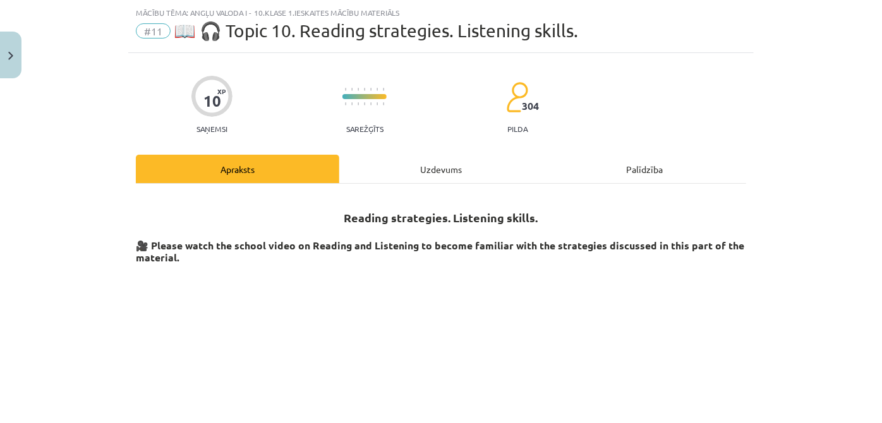
scroll to position [32, 0]
click at [5, 47] on button "Close" at bounding box center [10, 55] width 21 height 47
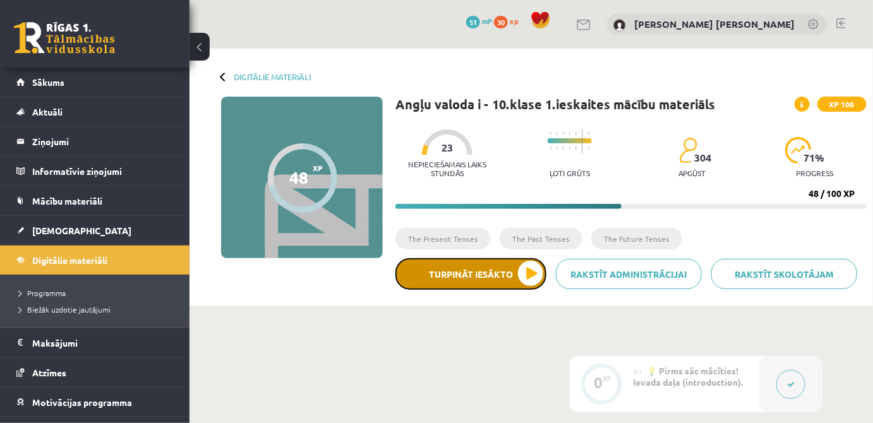
click at [463, 276] on button "Turpināt iesākto" at bounding box center [470, 274] width 151 height 32
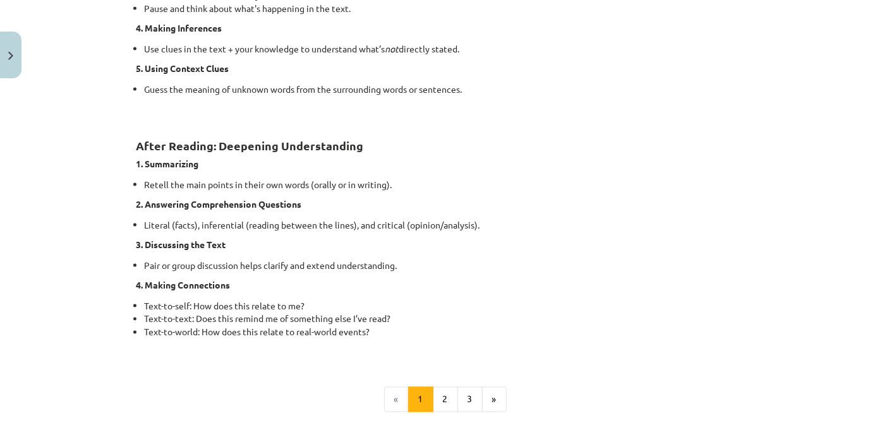
scroll to position [1033, 0]
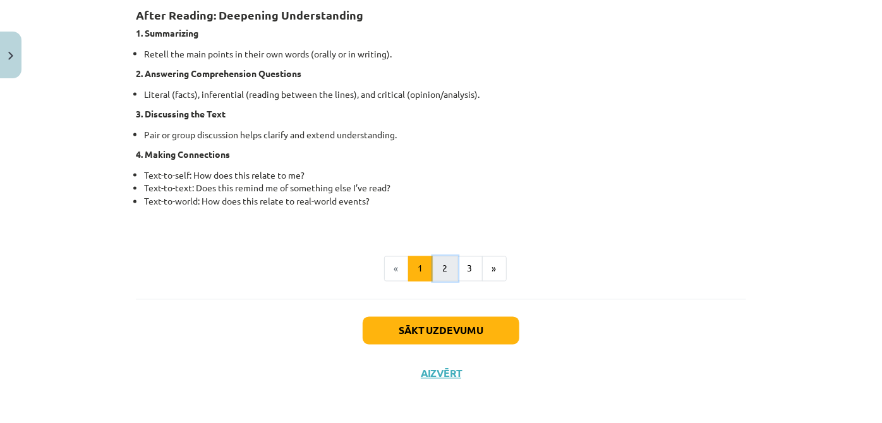
click at [441, 263] on button "2" at bounding box center [445, 268] width 25 height 25
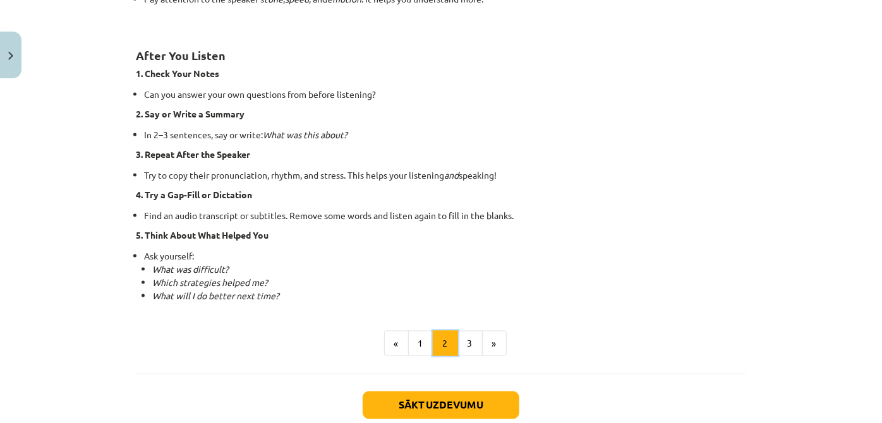
scroll to position [935, 0]
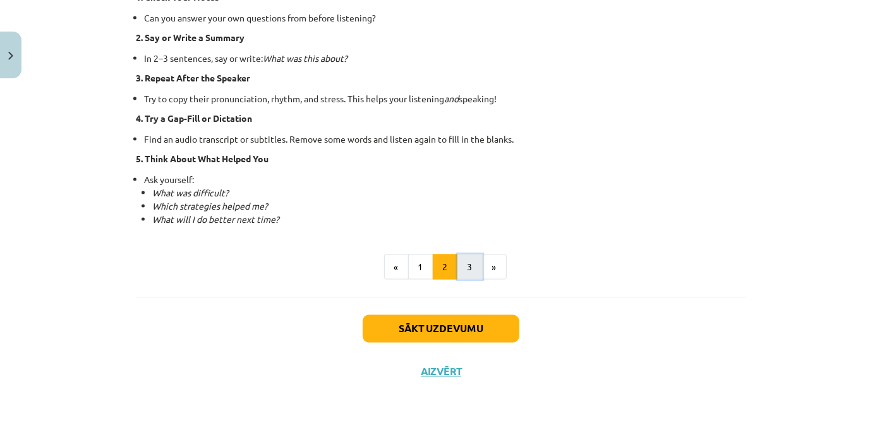
click at [473, 267] on button "3" at bounding box center [469, 267] width 25 height 25
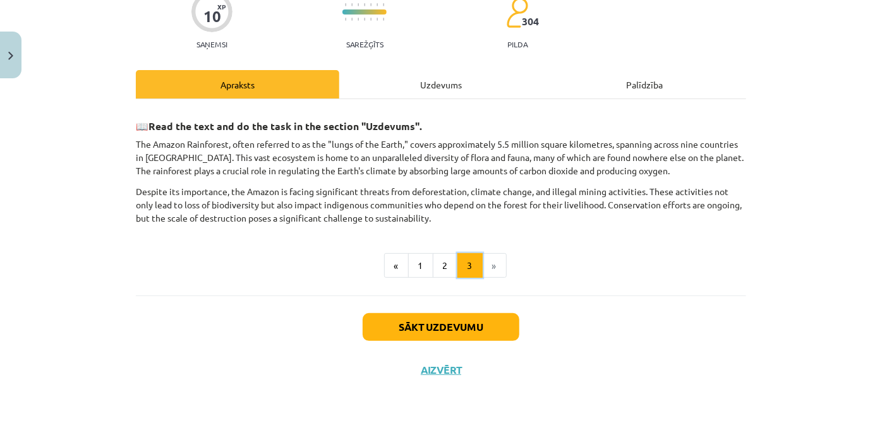
scroll to position [114, 0]
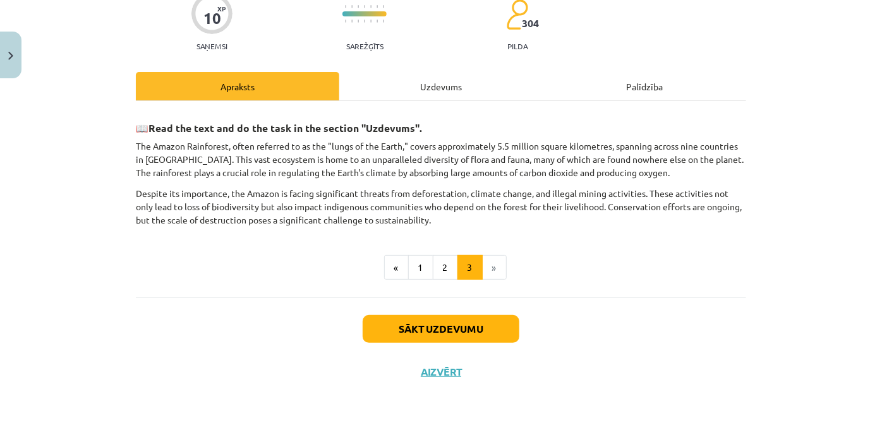
click at [408, 87] on div "Uzdevums" at bounding box center [440, 86] width 203 height 28
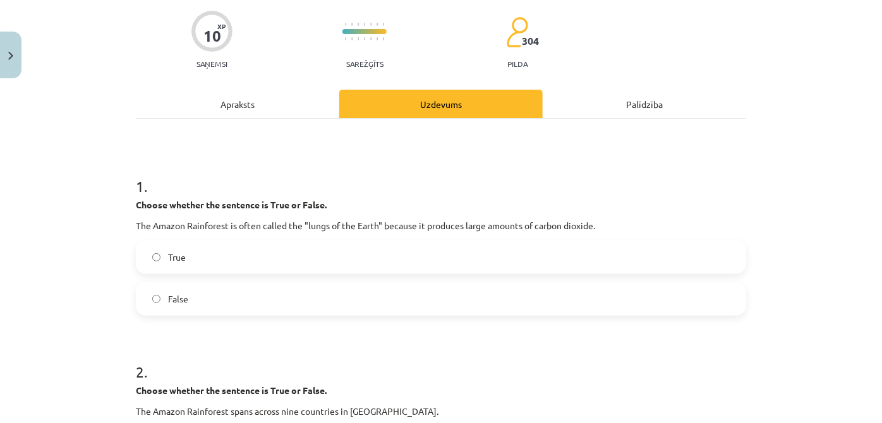
scroll to position [108, 0]
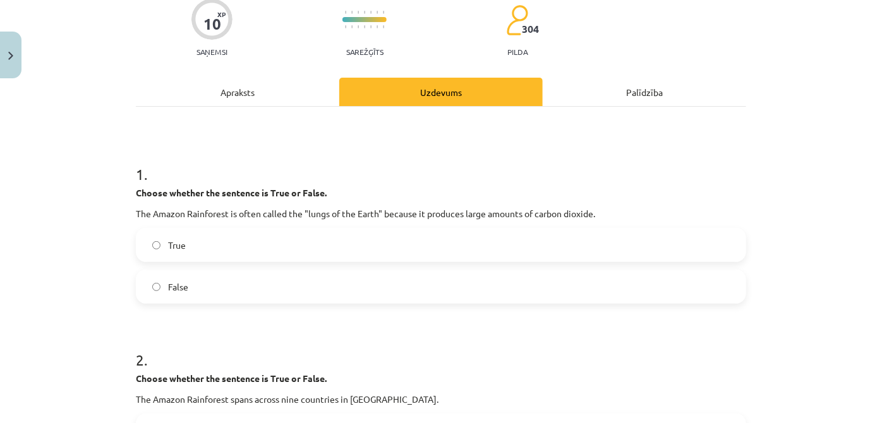
click at [258, 93] on div "Apraksts" at bounding box center [237, 92] width 203 height 28
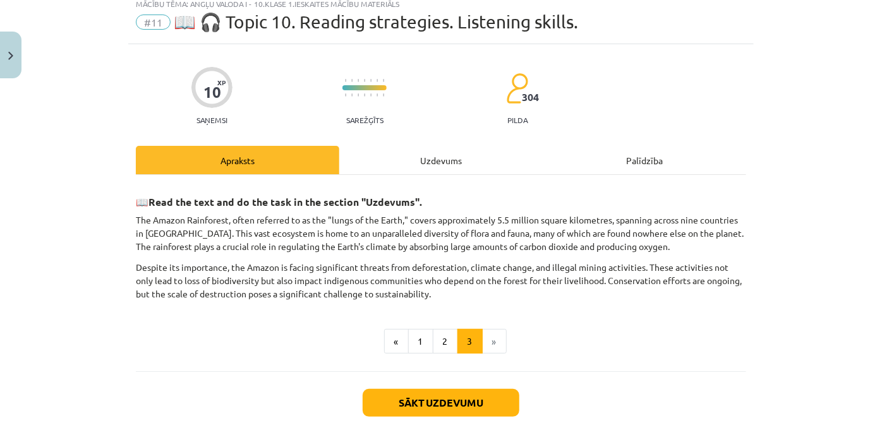
scroll to position [32, 0]
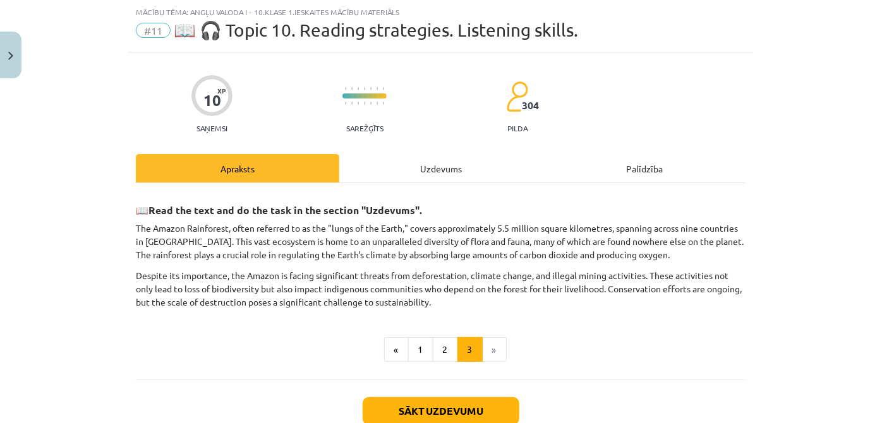
click at [453, 167] on div "Uzdevums" at bounding box center [440, 168] width 203 height 28
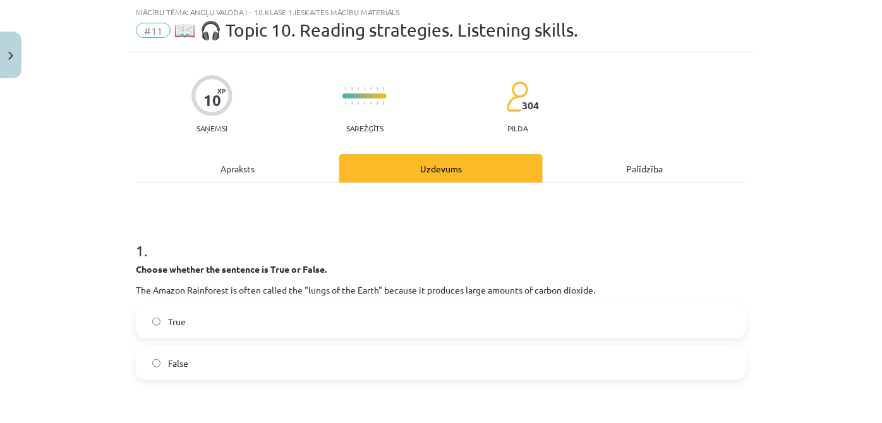
click at [234, 164] on div "Apraksts" at bounding box center [237, 168] width 203 height 28
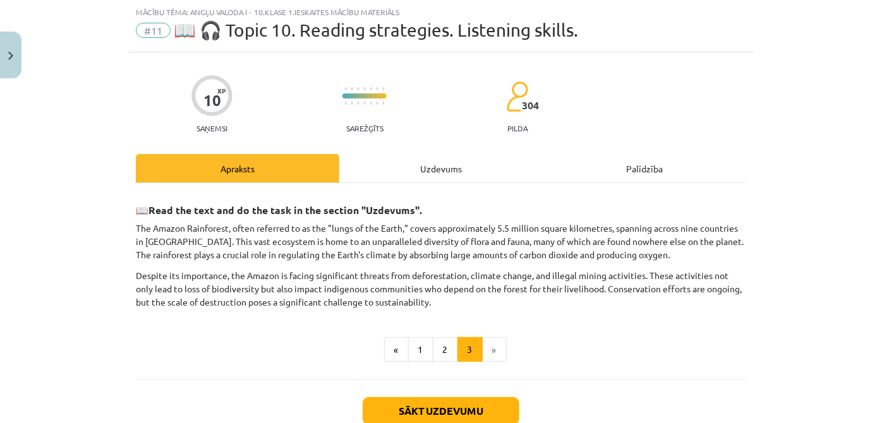
click at [457, 157] on div "Uzdevums" at bounding box center [440, 168] width 203 height 28
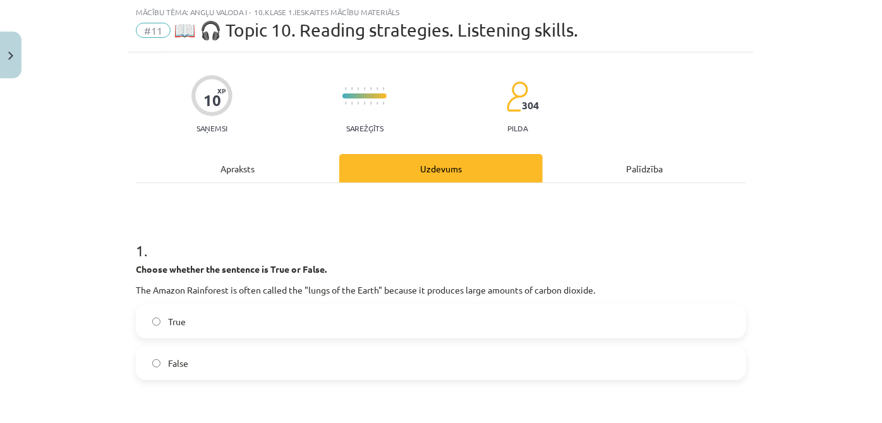
click at [311, 157] on div "Apraksts" at bounding box center [237, 168] width 203 height 28
